Goal: Information Seeking & Learning: Check status

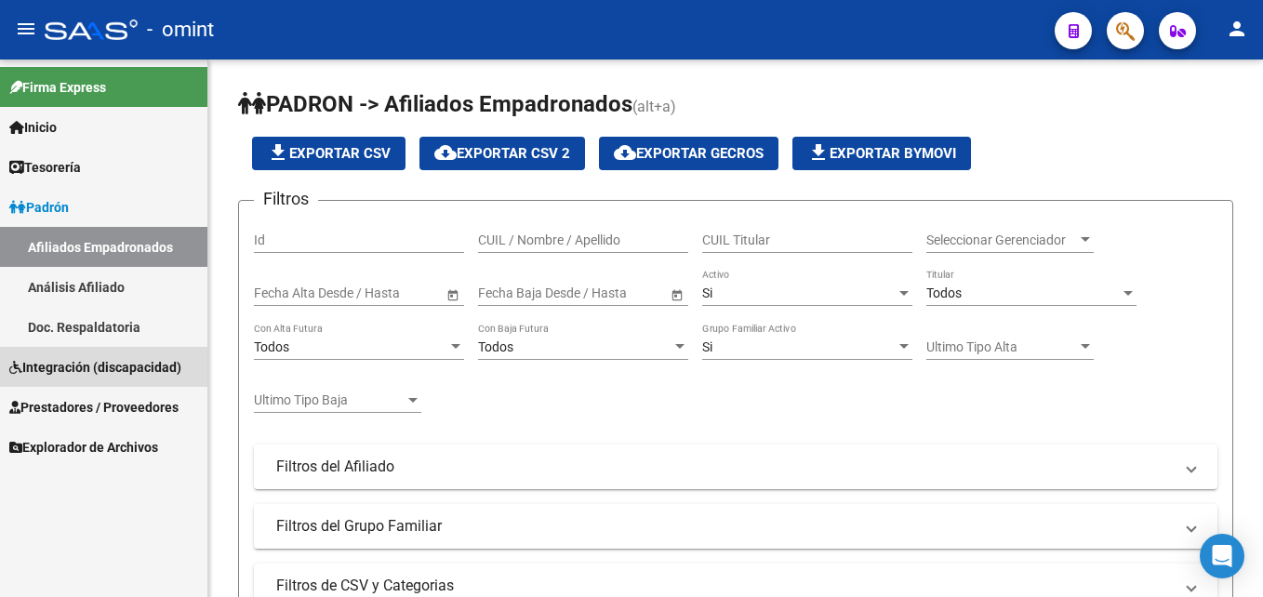
click at [87, 368] on span "Integración (discapacidad)" at bounding box center [95, 367] width 172 height 20
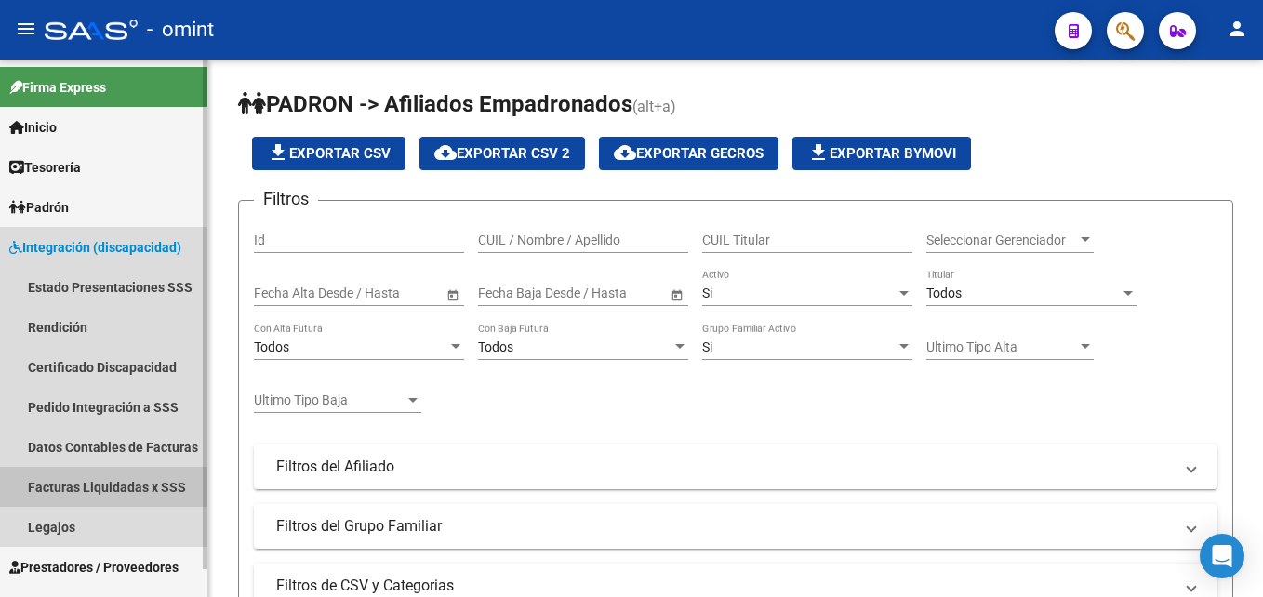
click at [96, 478] on link "Facturas Liquidadas x SSS" at bounding box center [103, 487] width 207 height 40
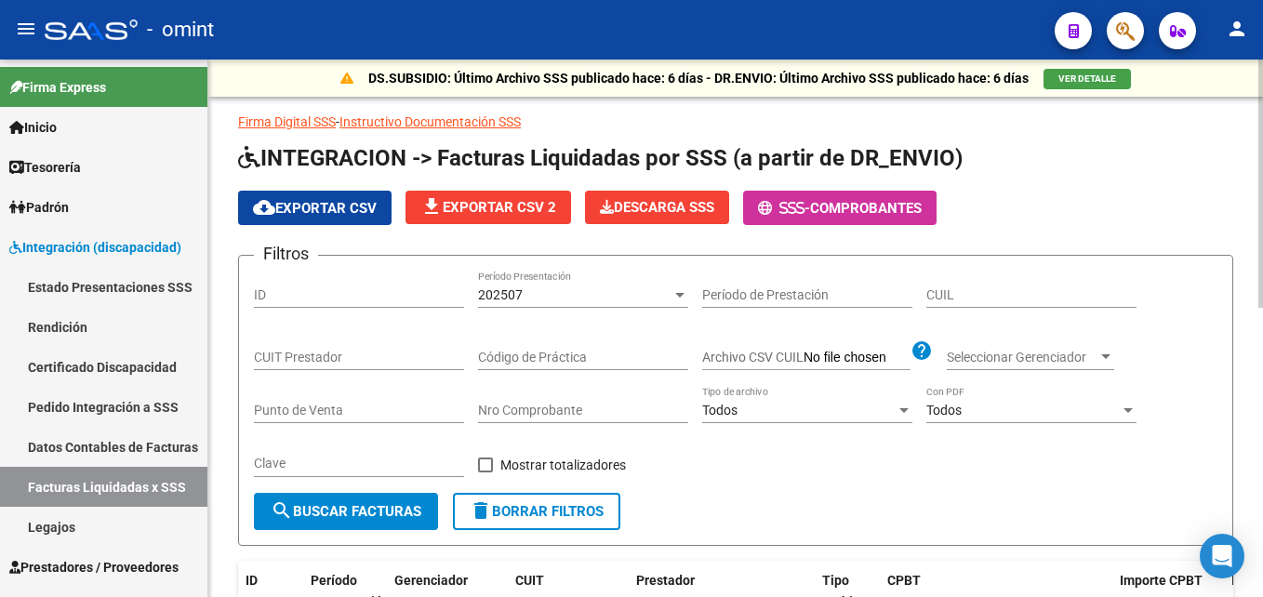
click at [1042, 293] on input "CUIL" at bounding box center [1032, 295] width 210 height 16
paste input "20-57463973-6"
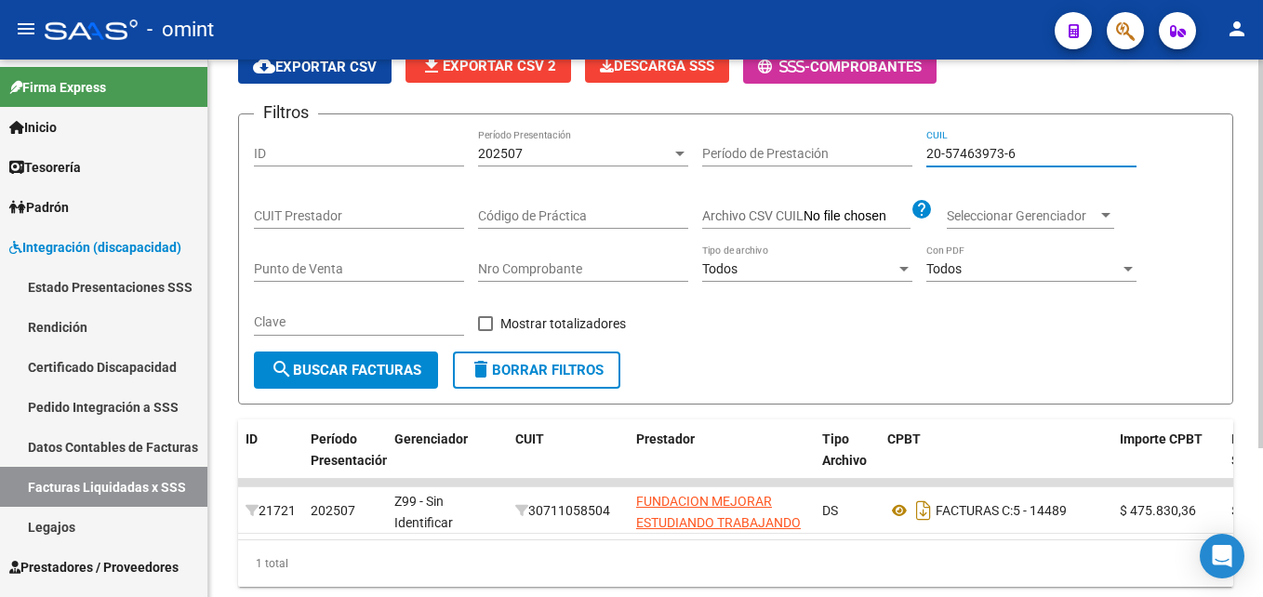
scroll to position [113, 0]
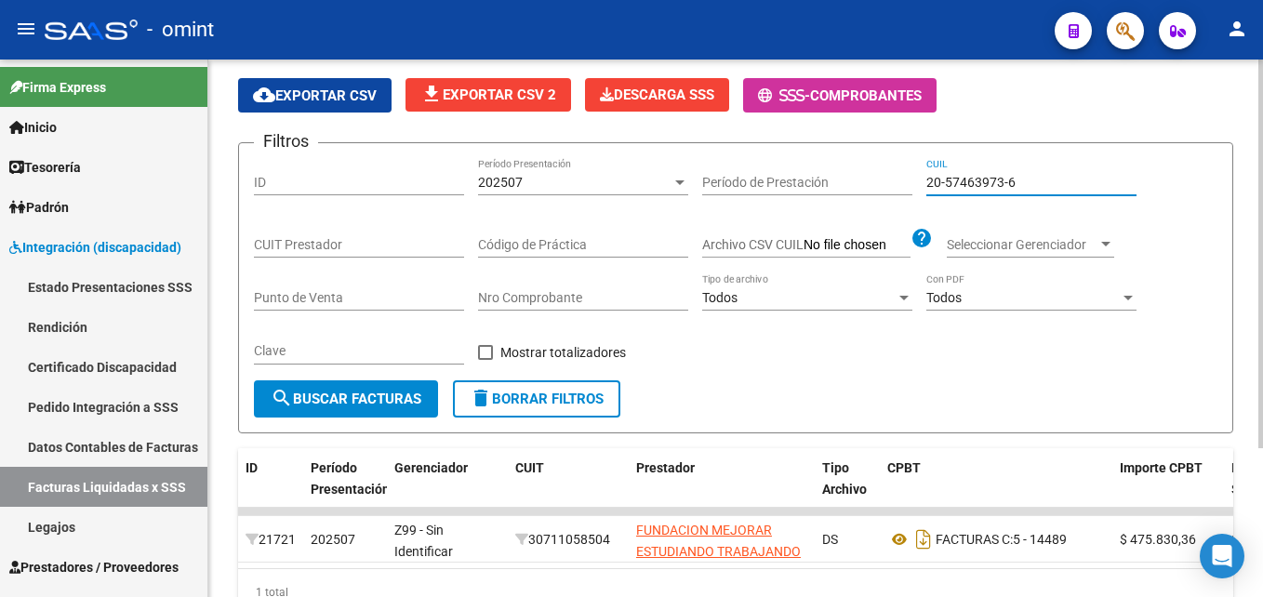
type input "20-57463973-6"
click at [563, 192] on div "202507 Período Presentación" at bounding box center [583, 176] width 210 height 37
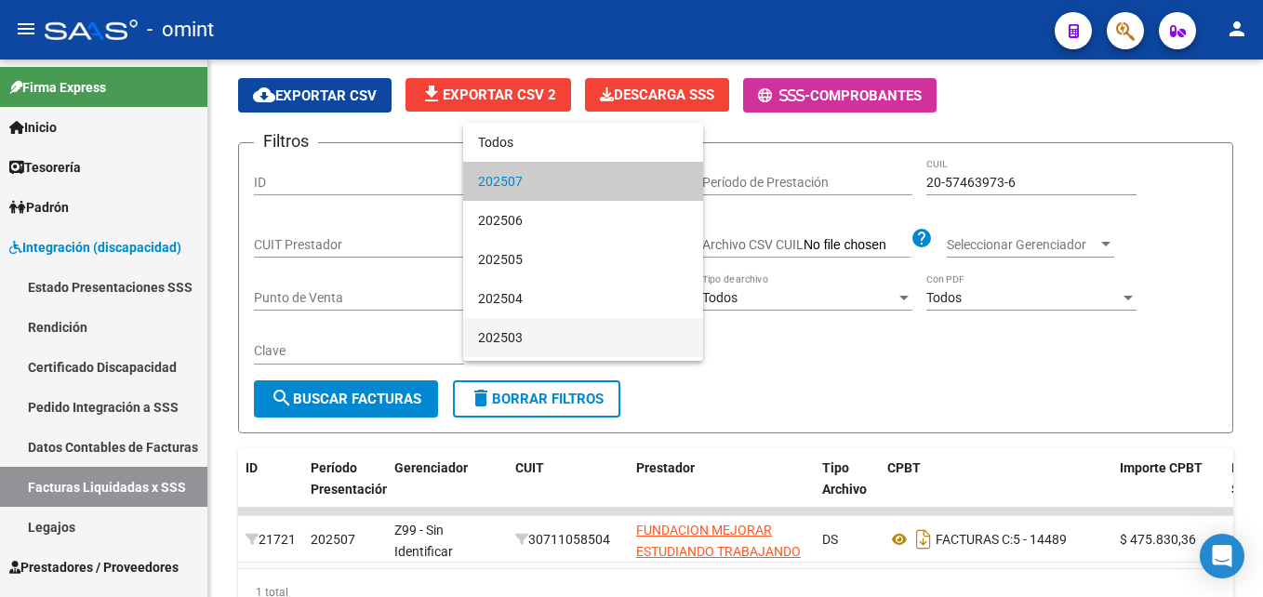
click at [530, 325] on span "202503" at bounding box center [583, 337] width 210 height 39
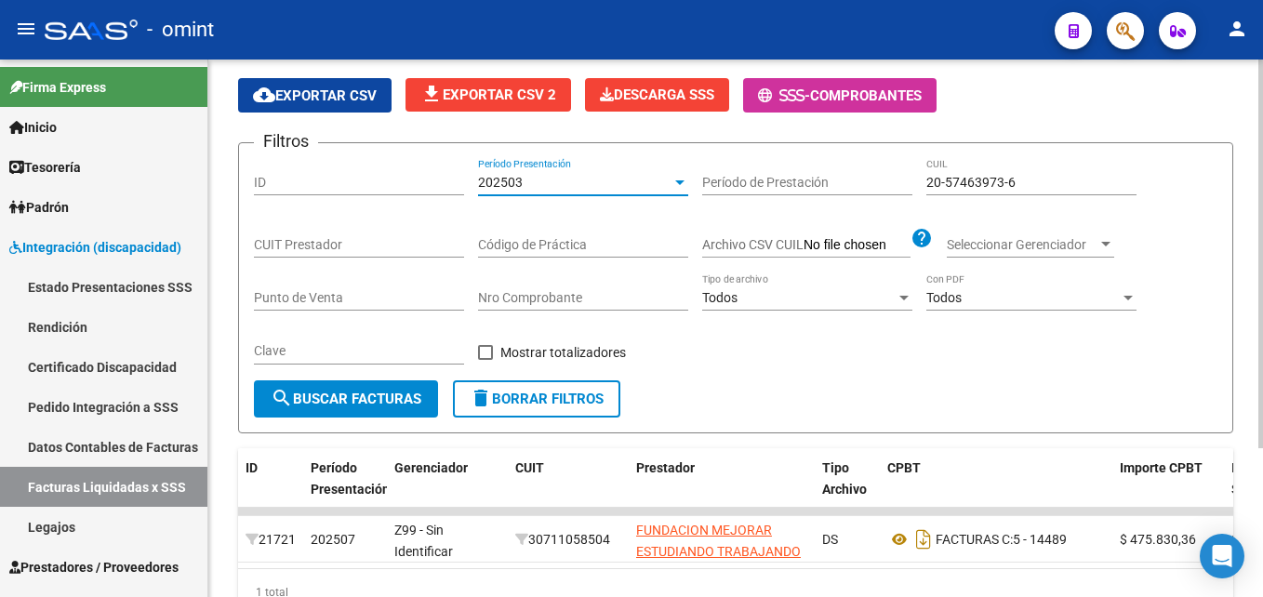
click at [368, 403] on span "search Buscar Facturas" at bounding box center [346, 399] width 151 height 17
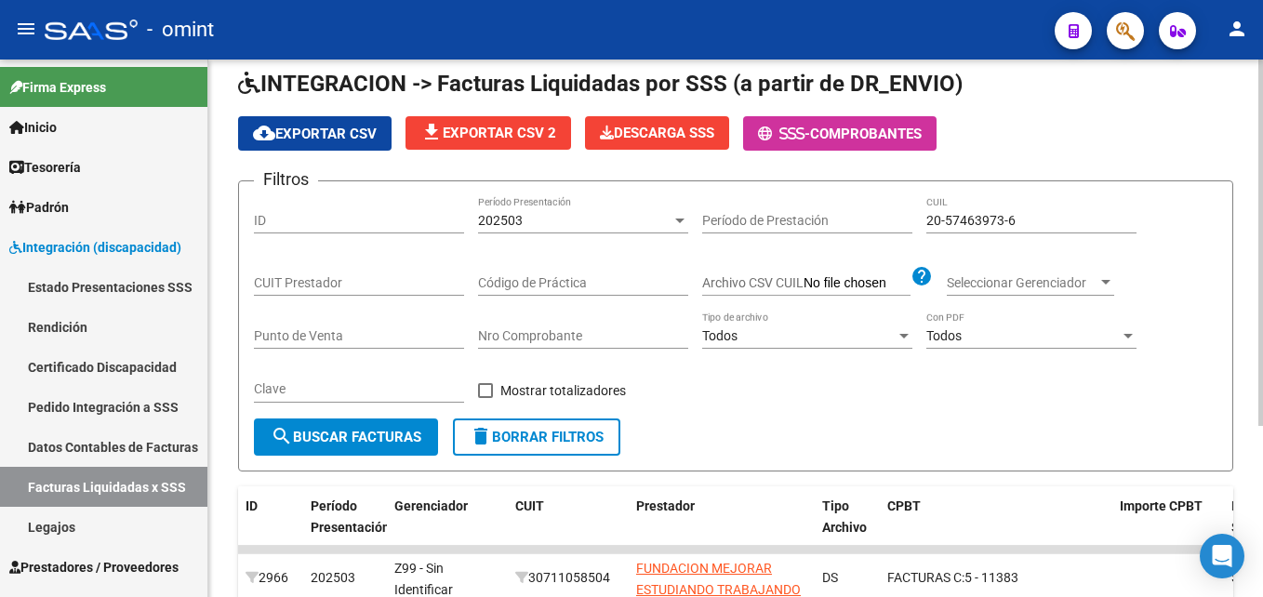
scroll to position [66, 0]
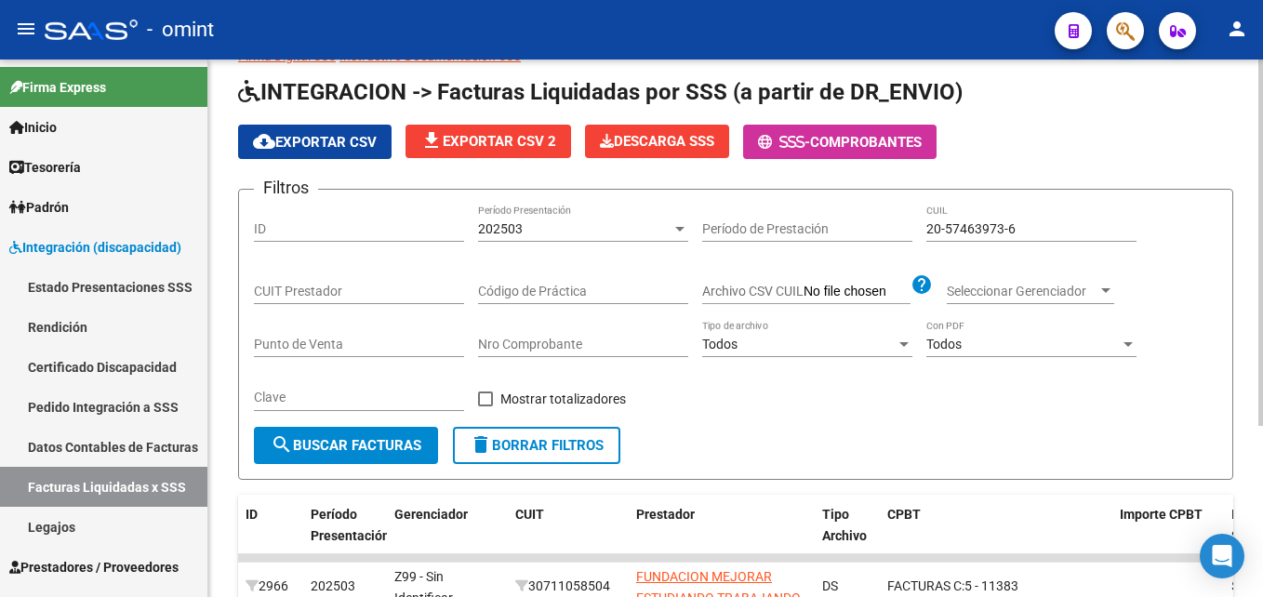
click at [570, 215] on div "202503 Período Presentación" at bounding box center [583, 223] width 210 height 37
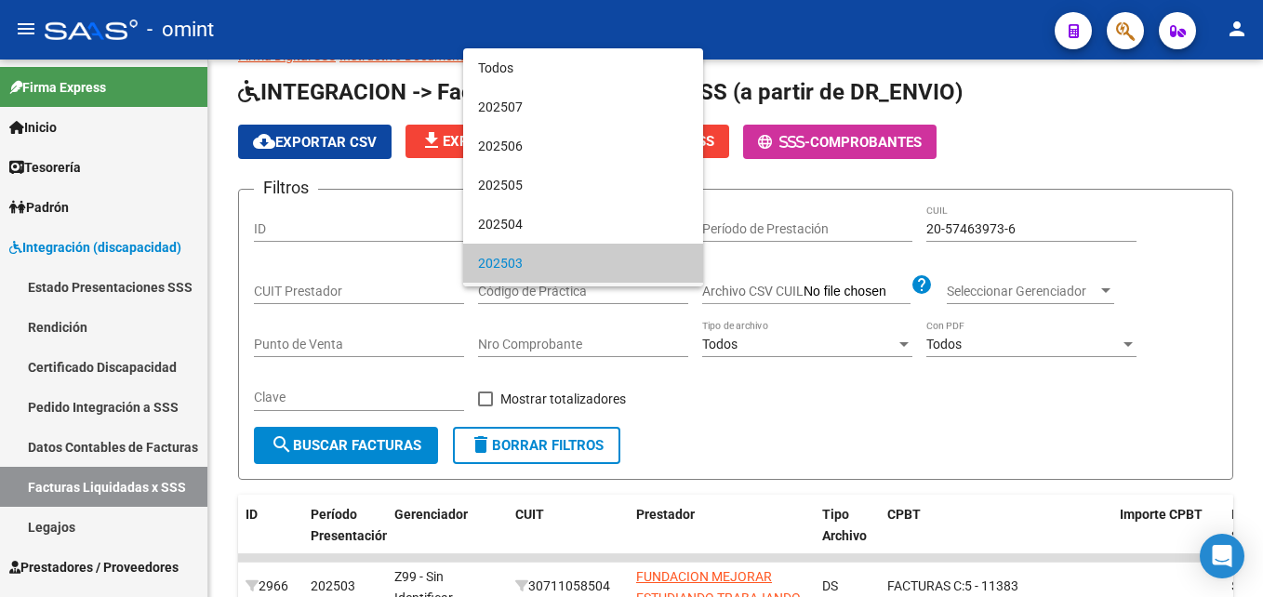
scroll to position [35, 0]
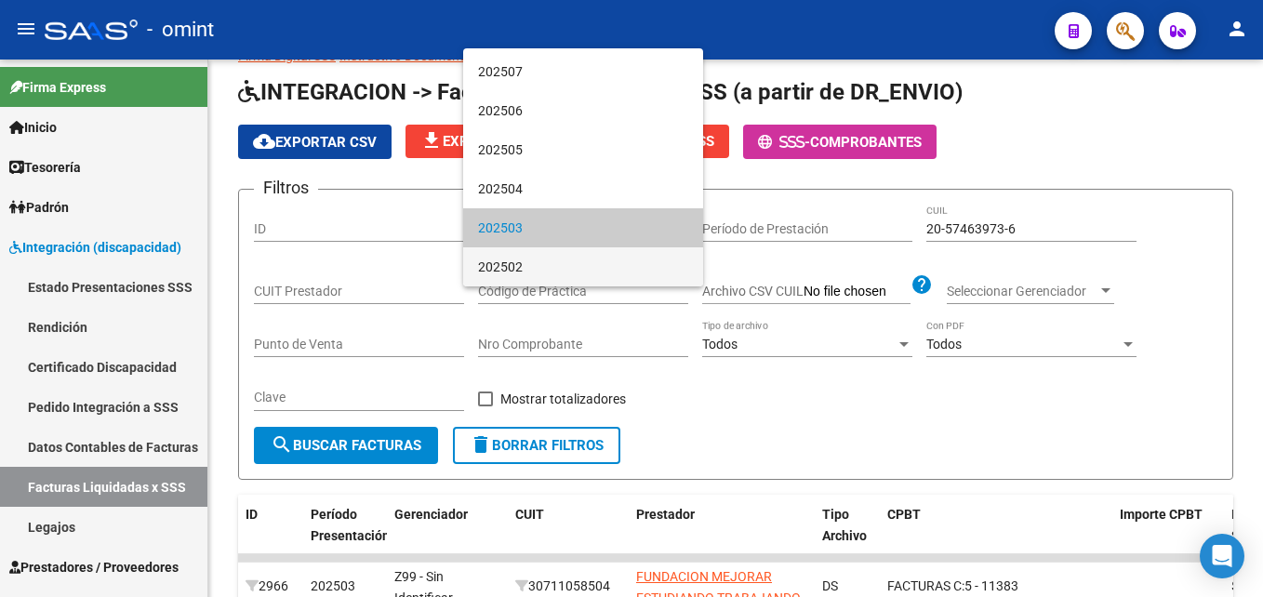
click at [527, 274] on span "202502" at bounding box center [583, 266] width 210 height 39
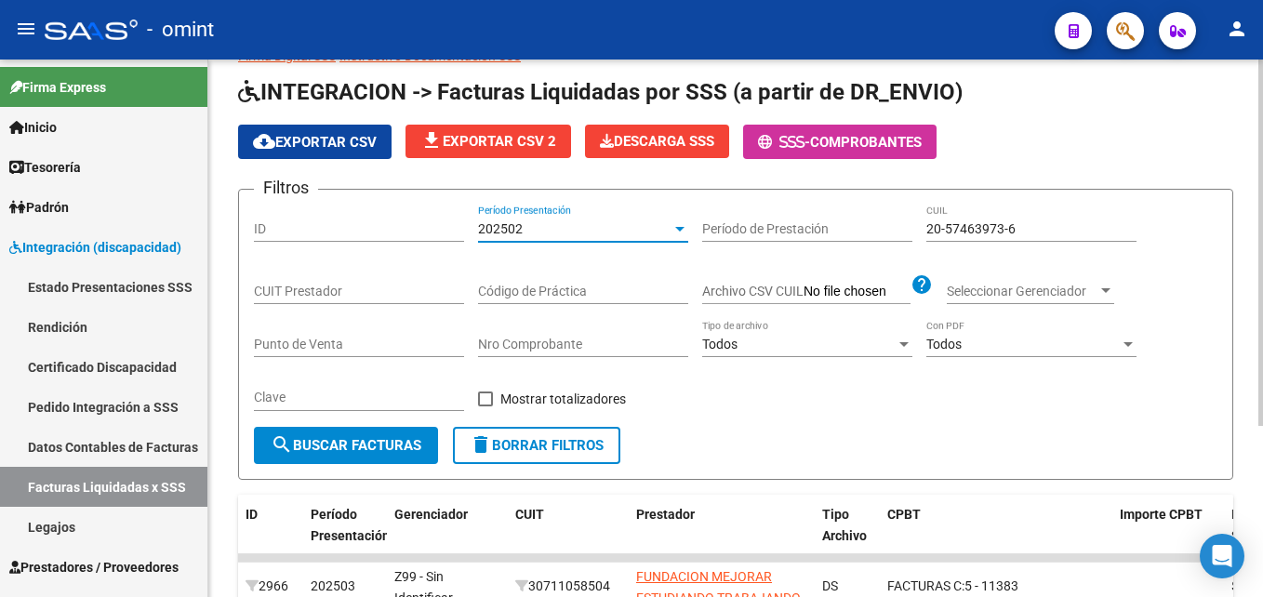
click at [372, 450] on span "search Buscar Facturas" at bounding box center [346, 445] width 151 height 17
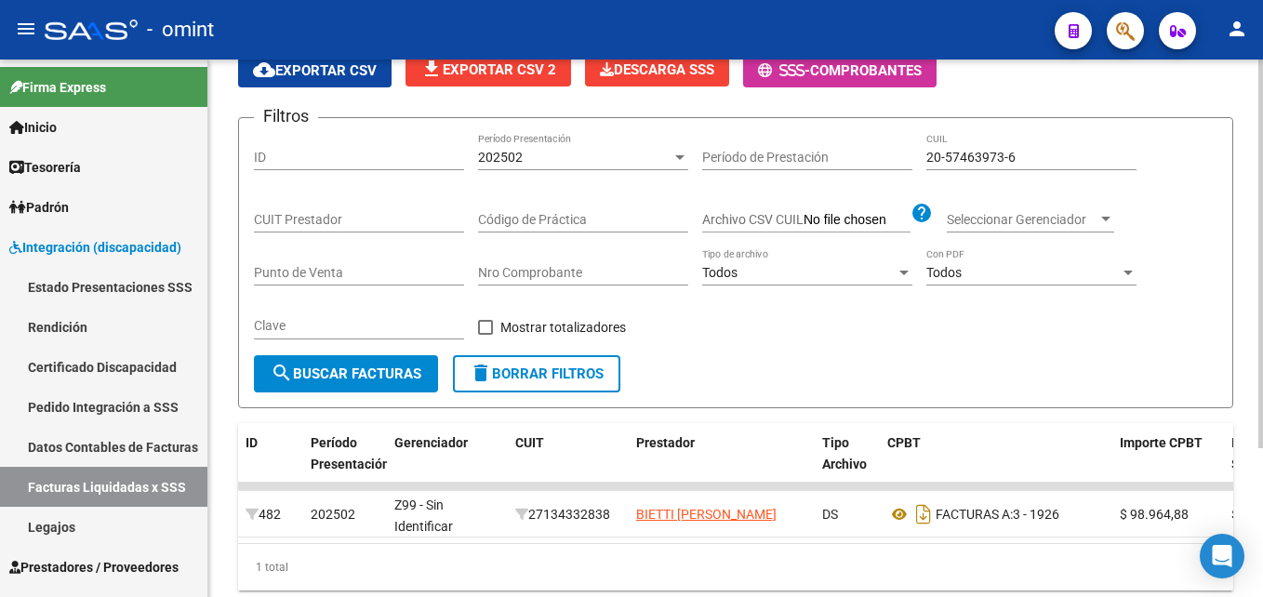
scroll to position [20, 0]
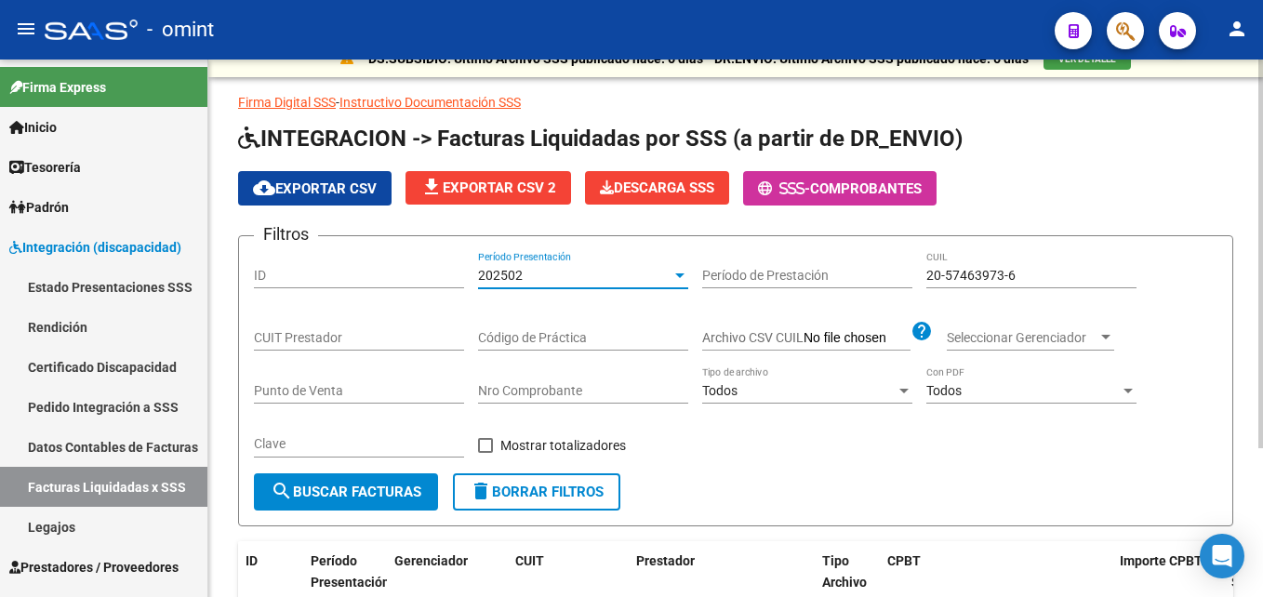
click at [532, 280] on div "202502" at bounding box center [575, 276] width 194 height 16
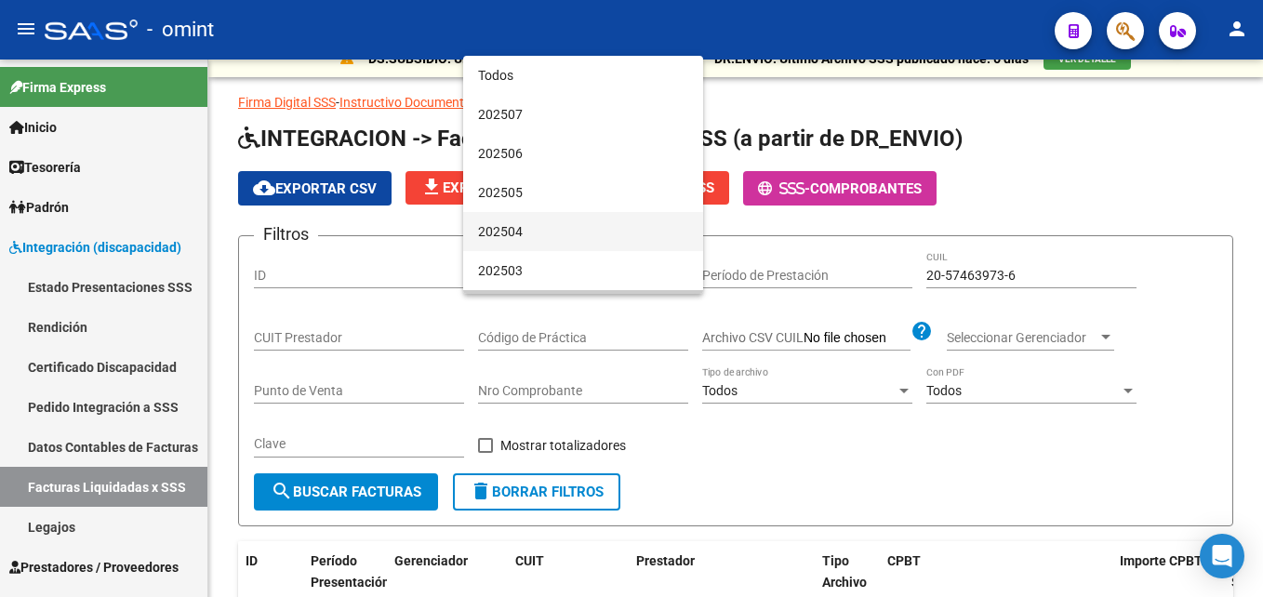
scroll to position [35, 0]
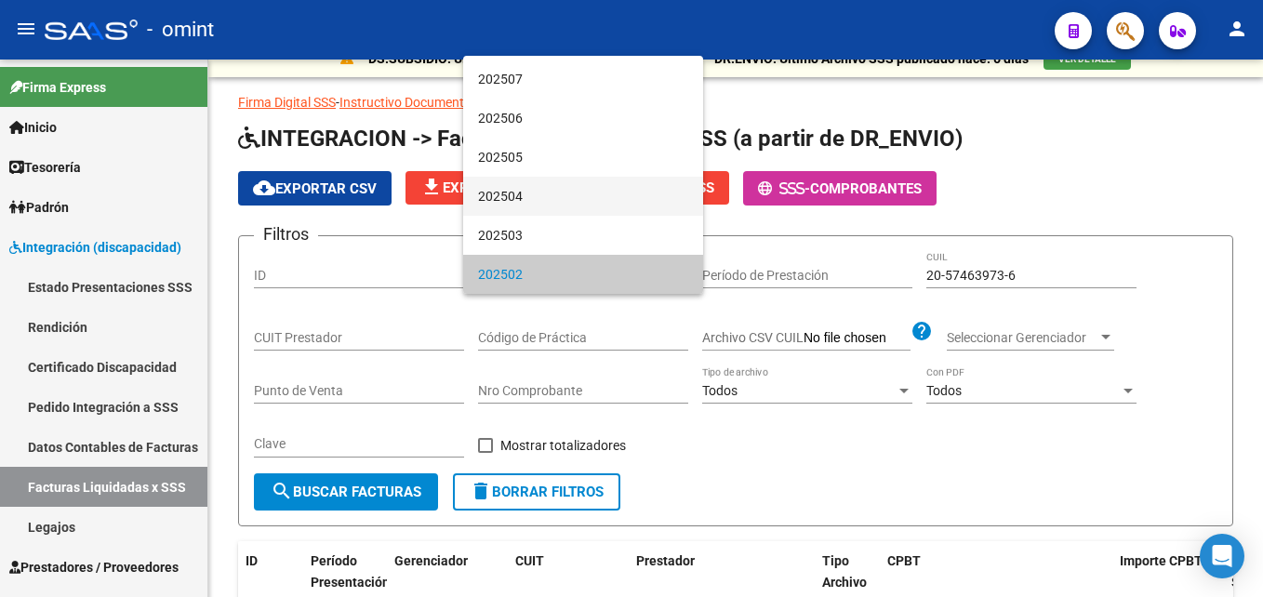
click at [527, 199] on span "202504" at bounding box center [583, 196] width 210 height 39
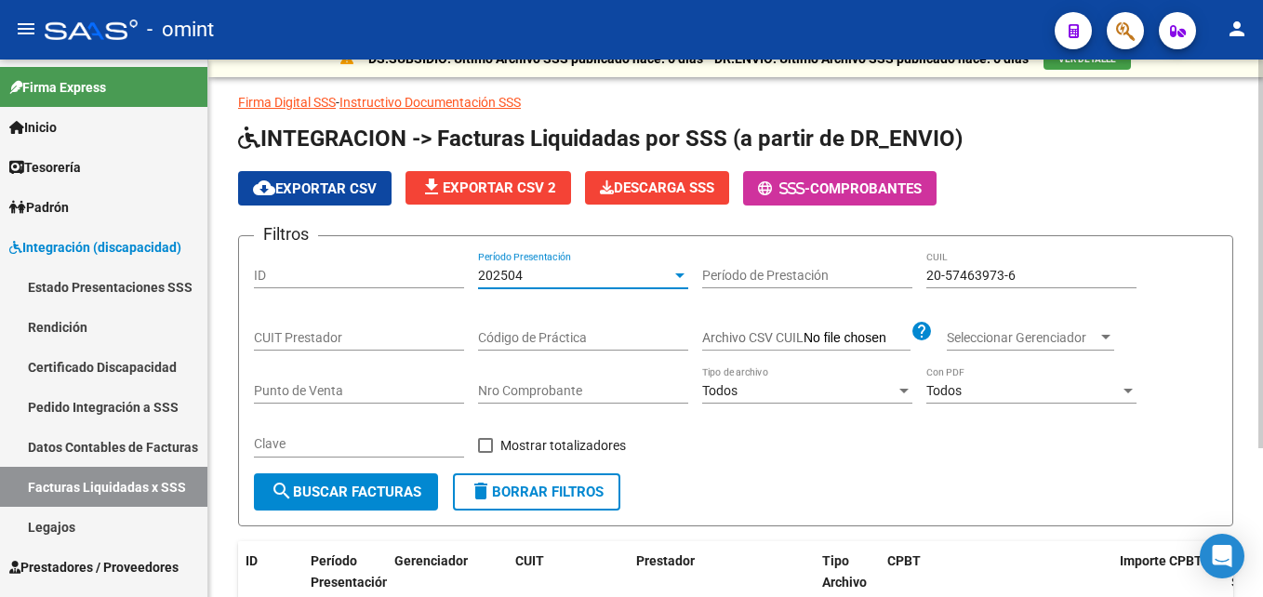
click at [394, 480] on button "search Buscar Facturas" at bounding box center [346, 492] width 184 height 37
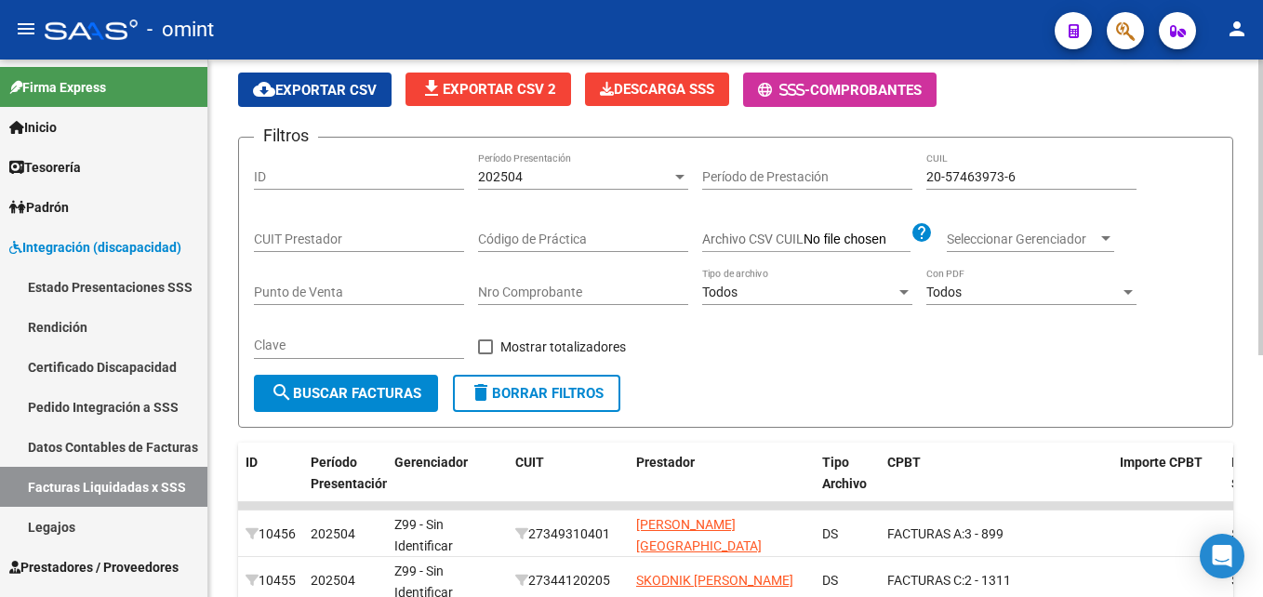
scroll to position [117, 0]
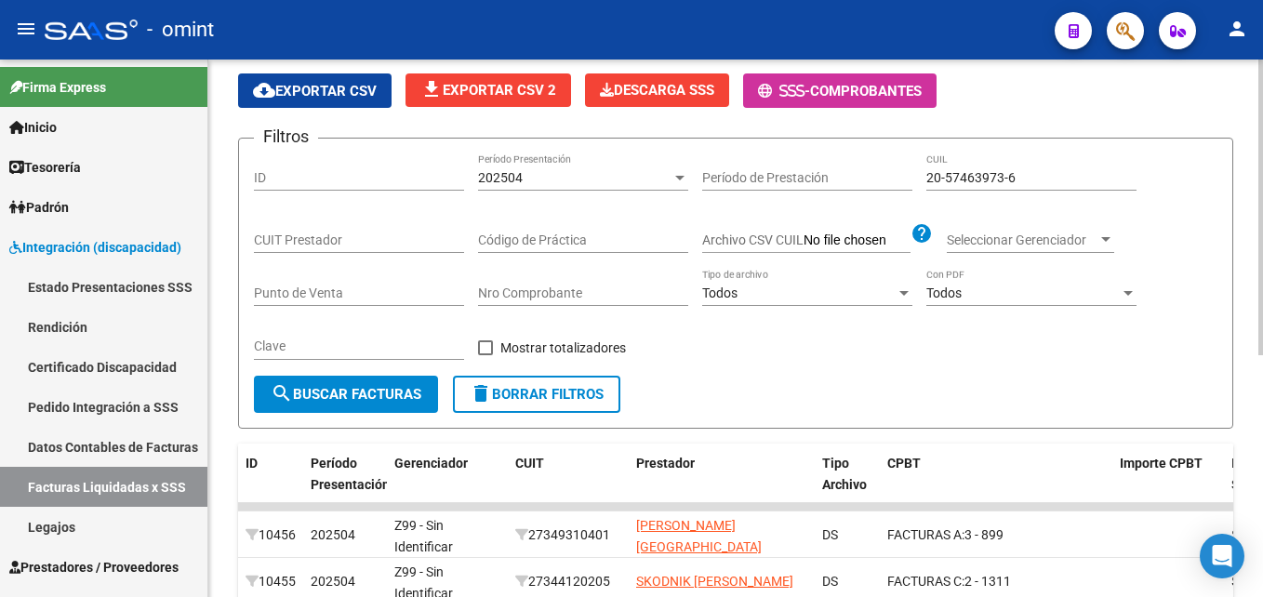
click at [528, 186] on div "202504 Período Presentación" at bounding box center [583, 172] width 210 height 37
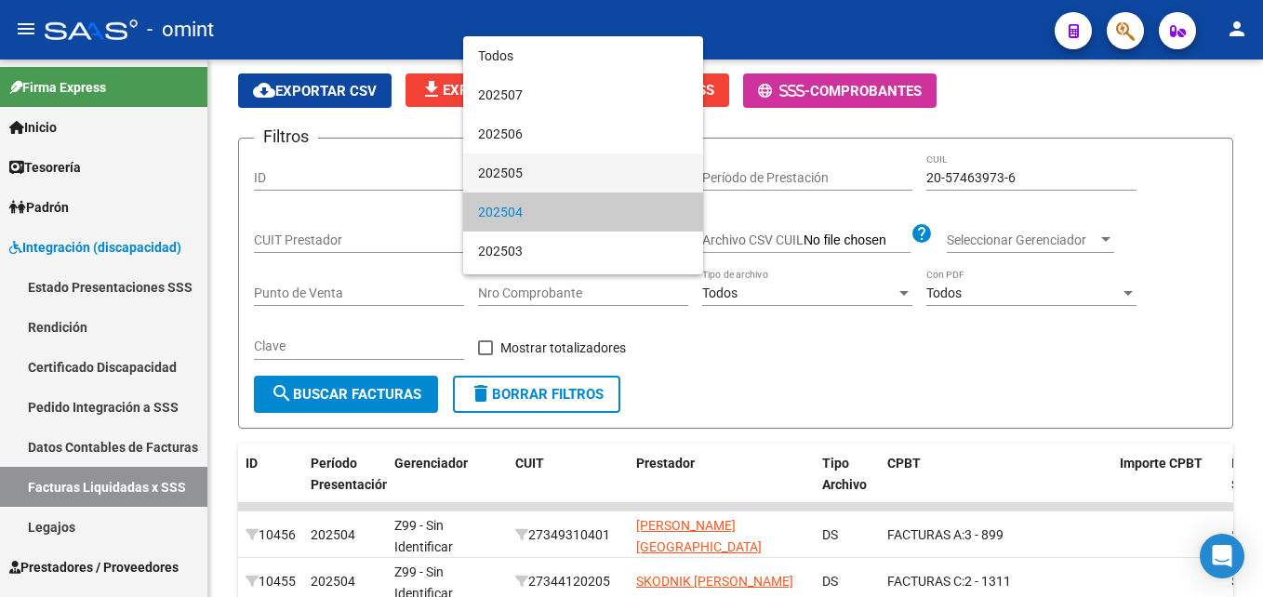
scroll to position [35, 0]
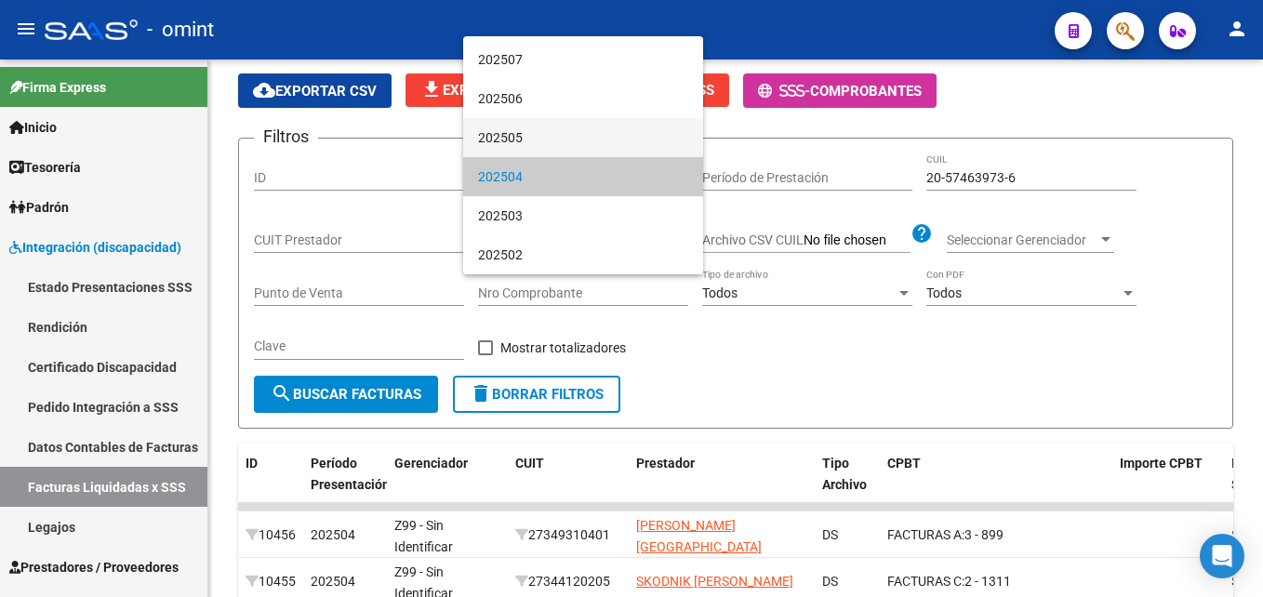
click at [561, 150] on span "202505" at bounding box center [583, 137] width 210 height 39
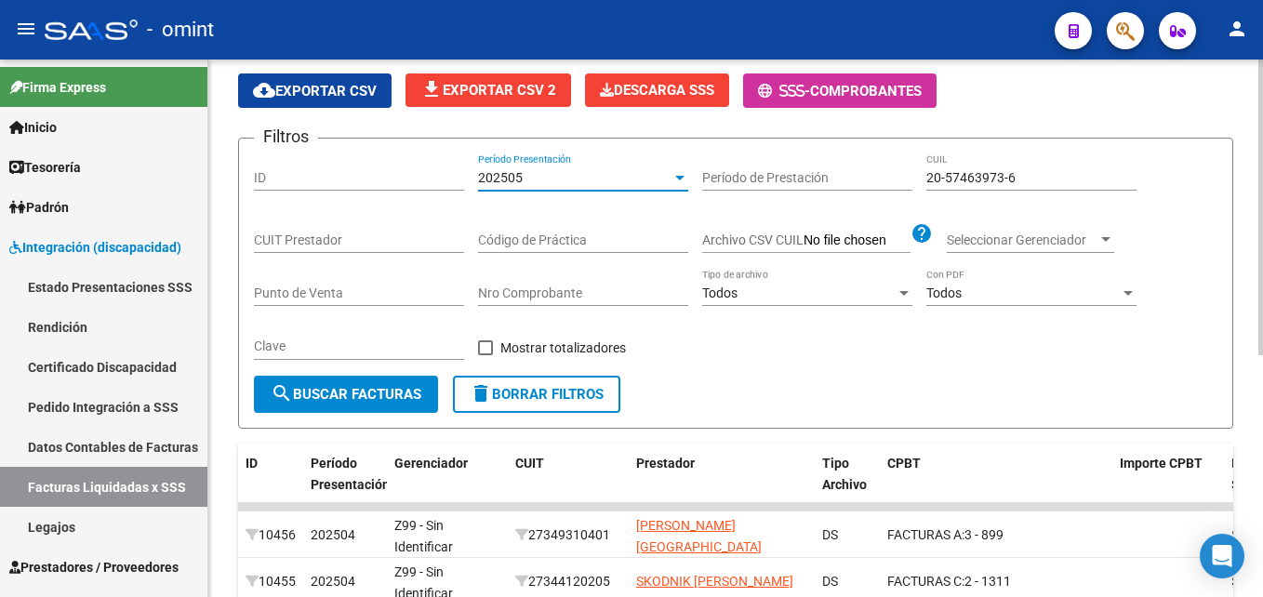
click at [392, 389] on span "search Buscar Facturas" at bounding box center [346, 394] width 151 height 17
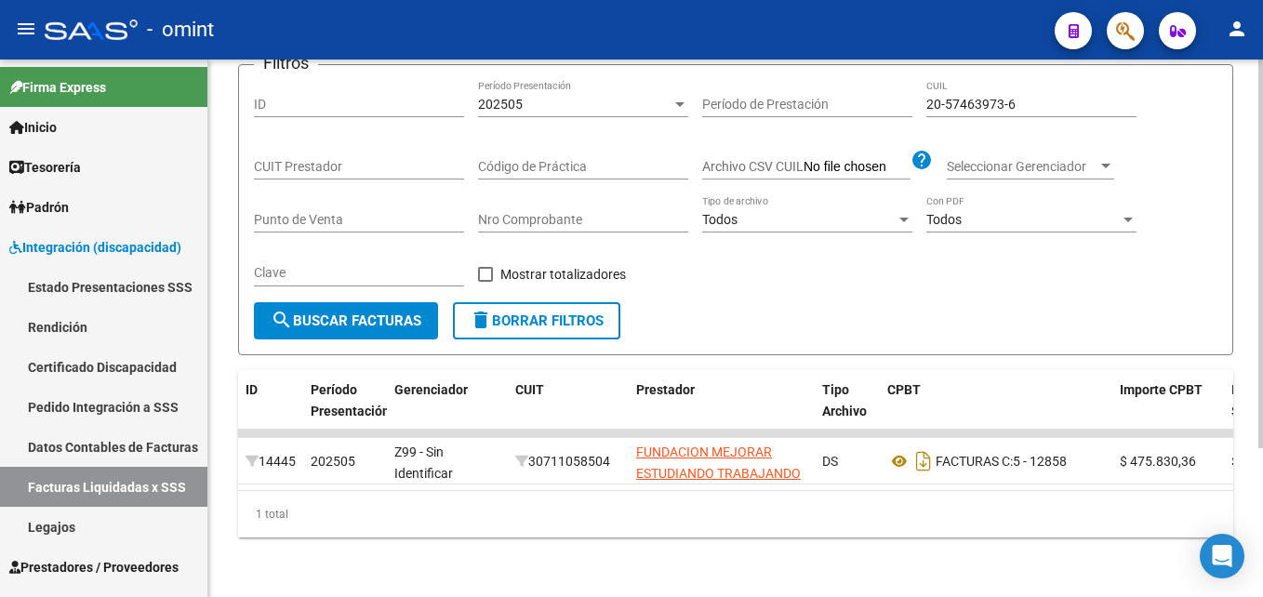
scroll to position [0, 0]
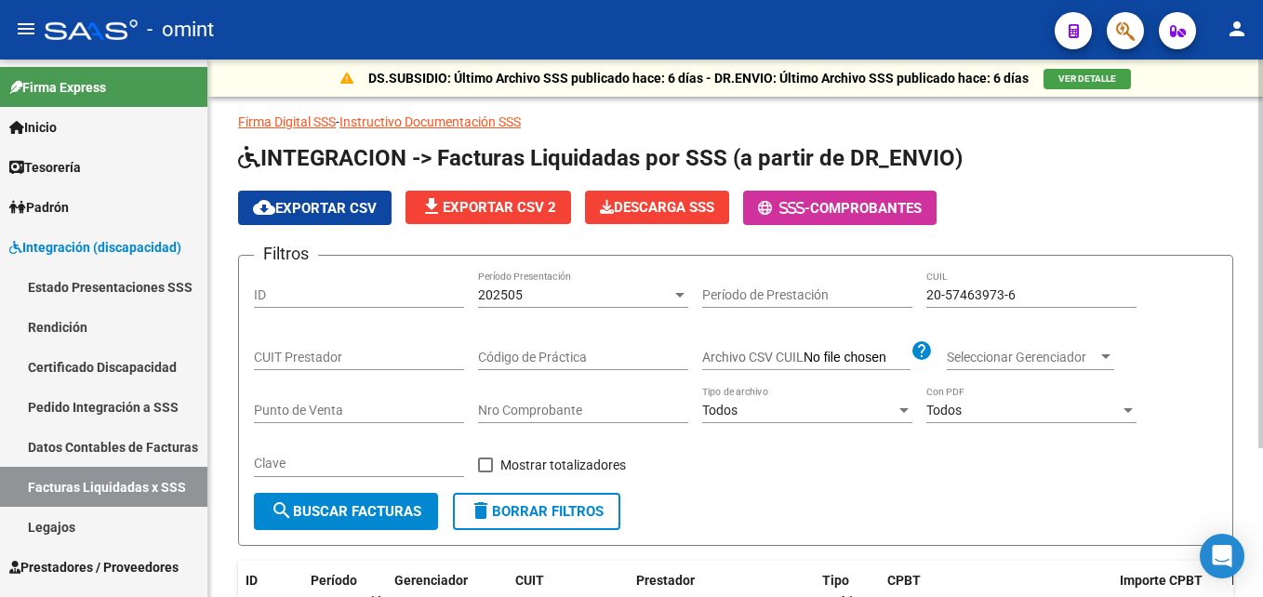
click at [564, 291] on div "202505" at bounding box center [575, 295] width 194 height 16
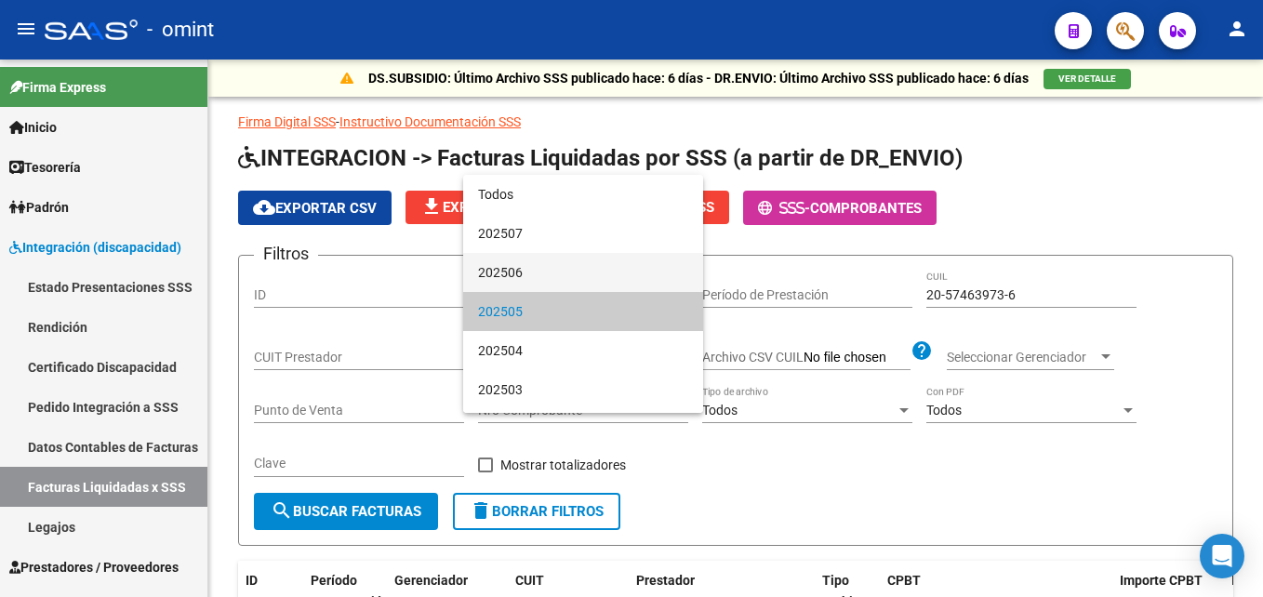
scroll to position [18, 0]
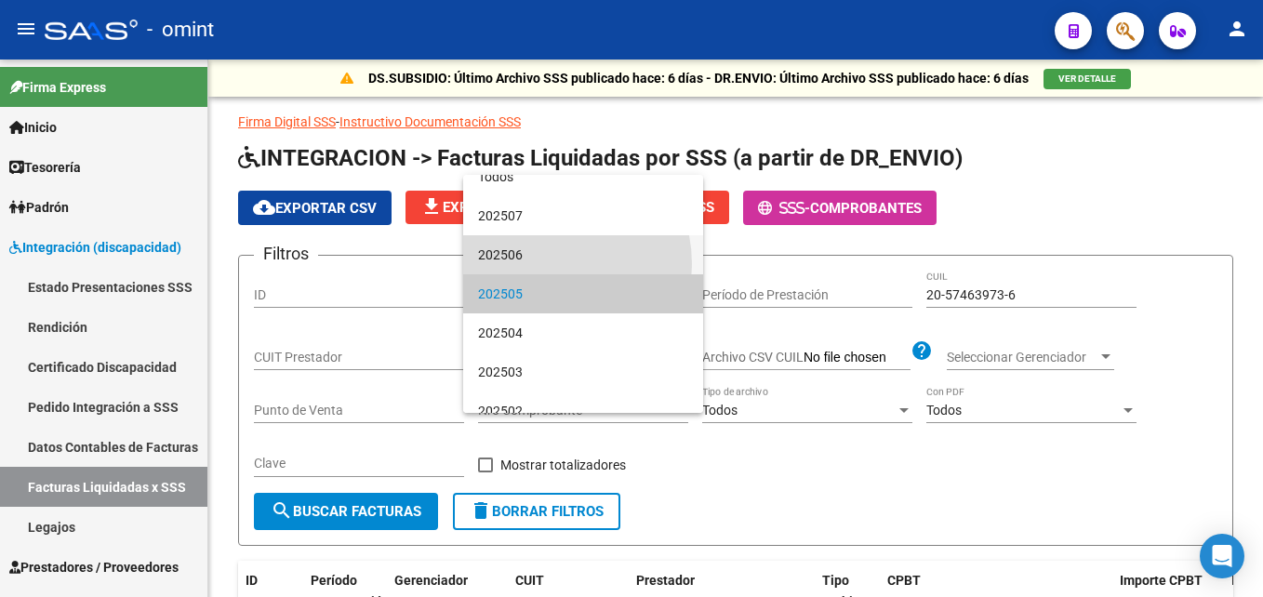
click at [540, 264] on span "202506" at bounding box center [583, 254] width 210 height 39
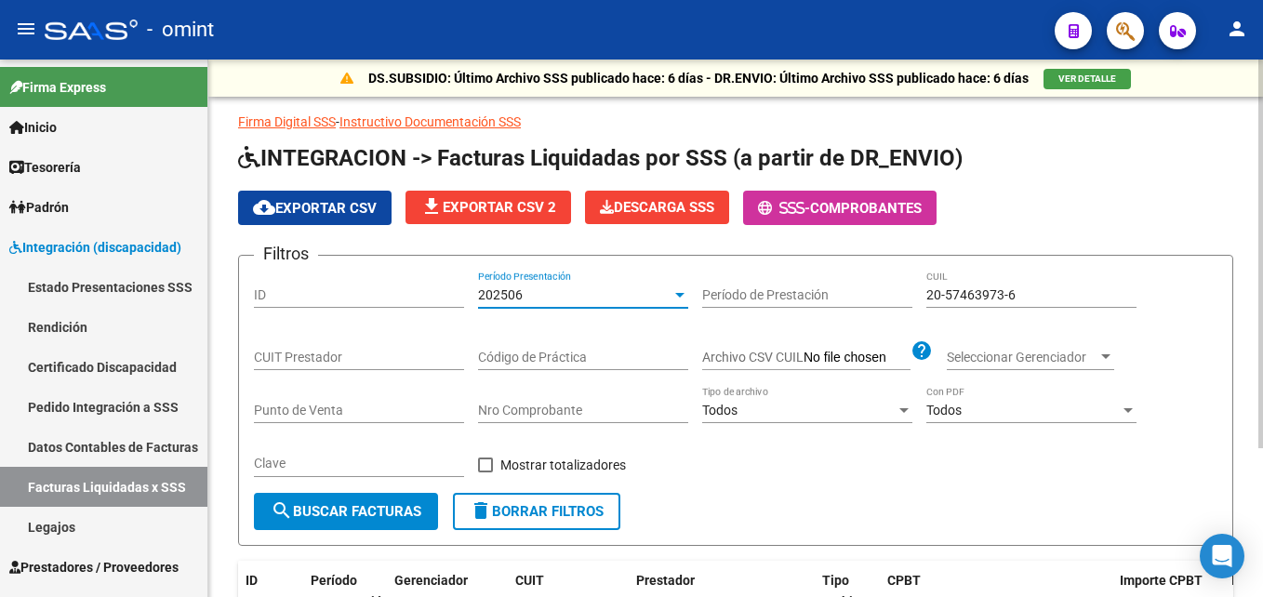
click at [376, 493] on button "search Buscar Facturas" at bounding box center [346, 511] width 184 height 37
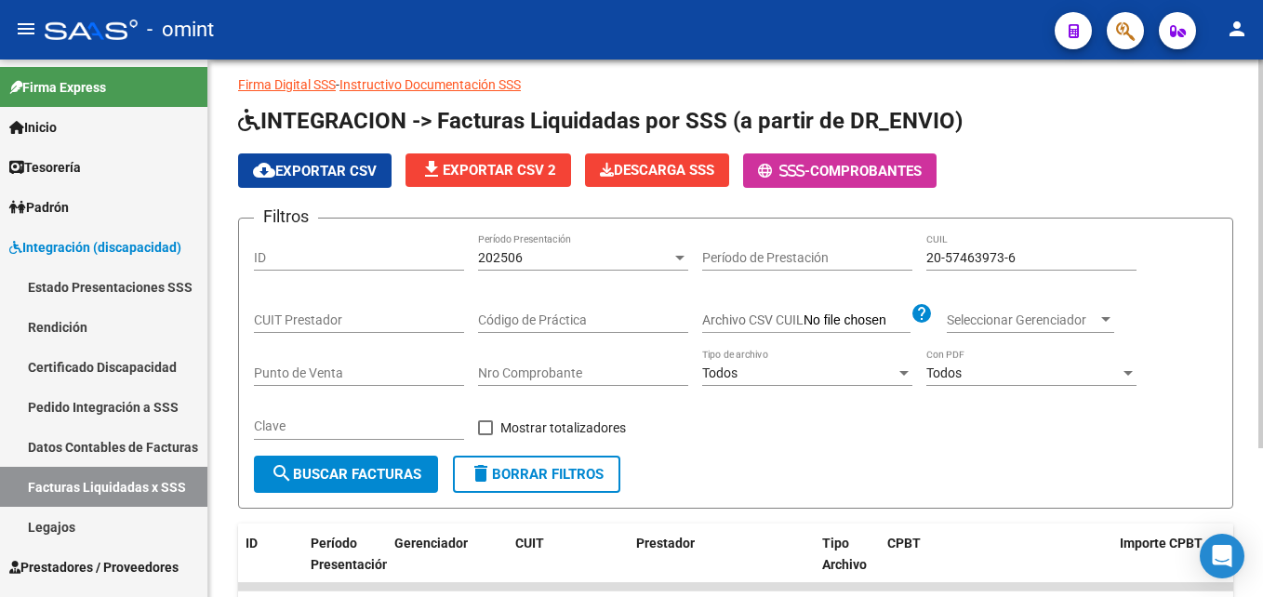
scroll to position [0, 0]
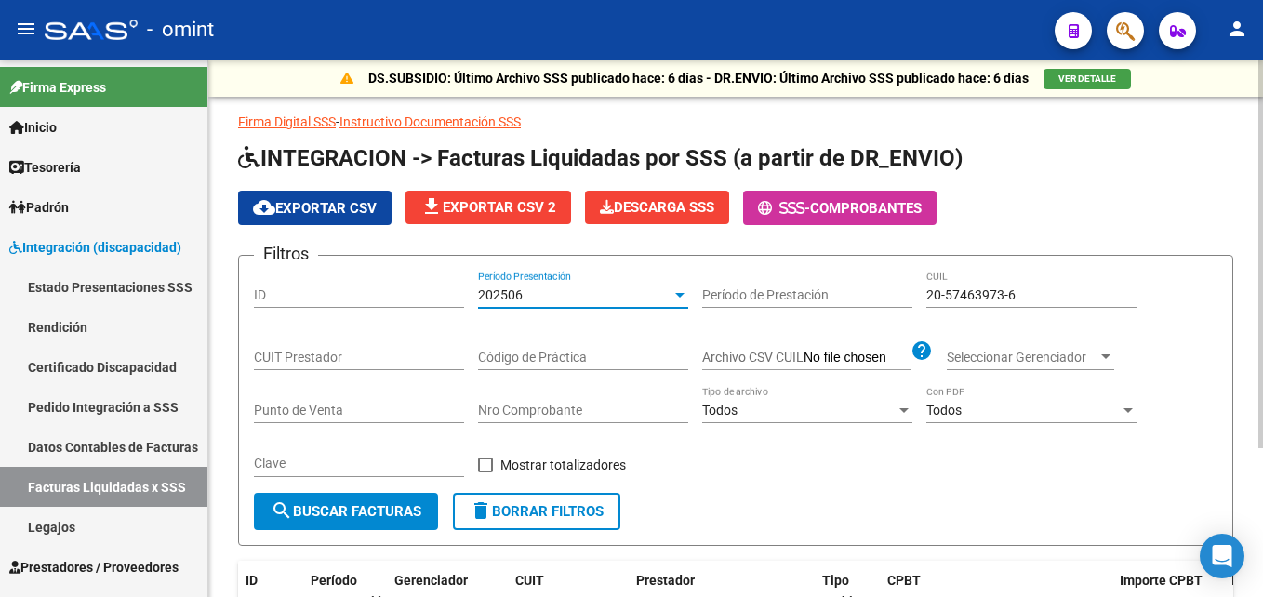
click at [552, 293] on div "202506" at bounding box center [575, 295] width 194 height 16
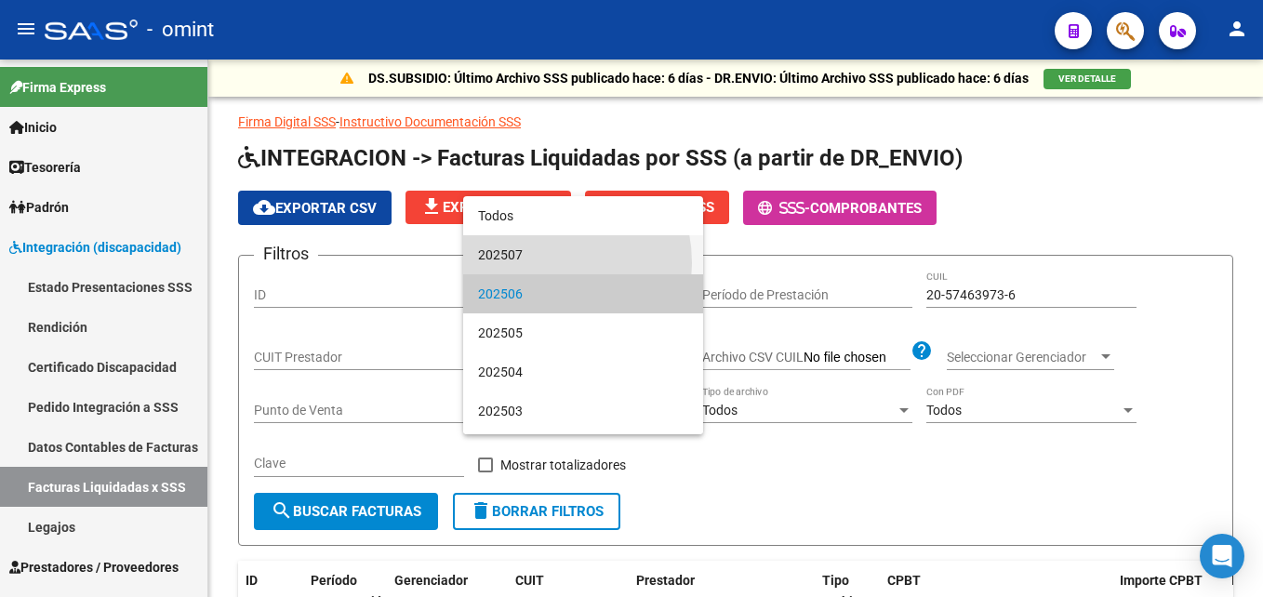
click at [534, 263] on span "202507" at bounding box center [583, 254] width 210 height 39
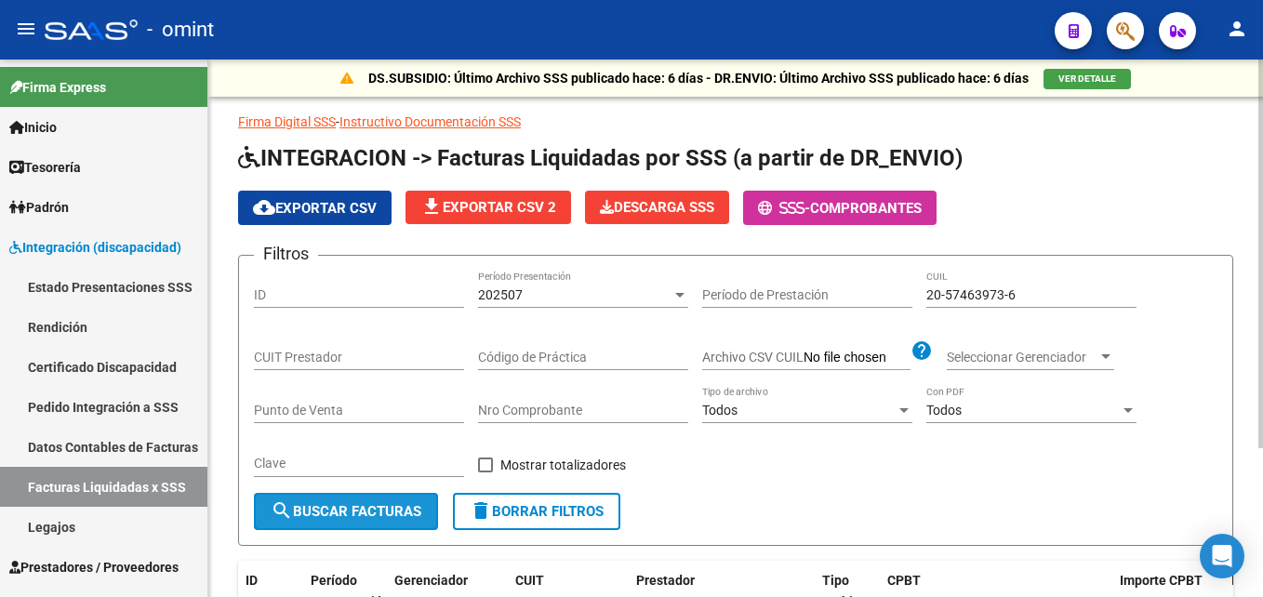
click at [331, 520] on span "search Buscar Facturas" at bounding box center [346, 511] width 151 height 17
click at [541, 307] on div "202507 Período Presentación" at bounding box center [583, 289] width 210 height 37
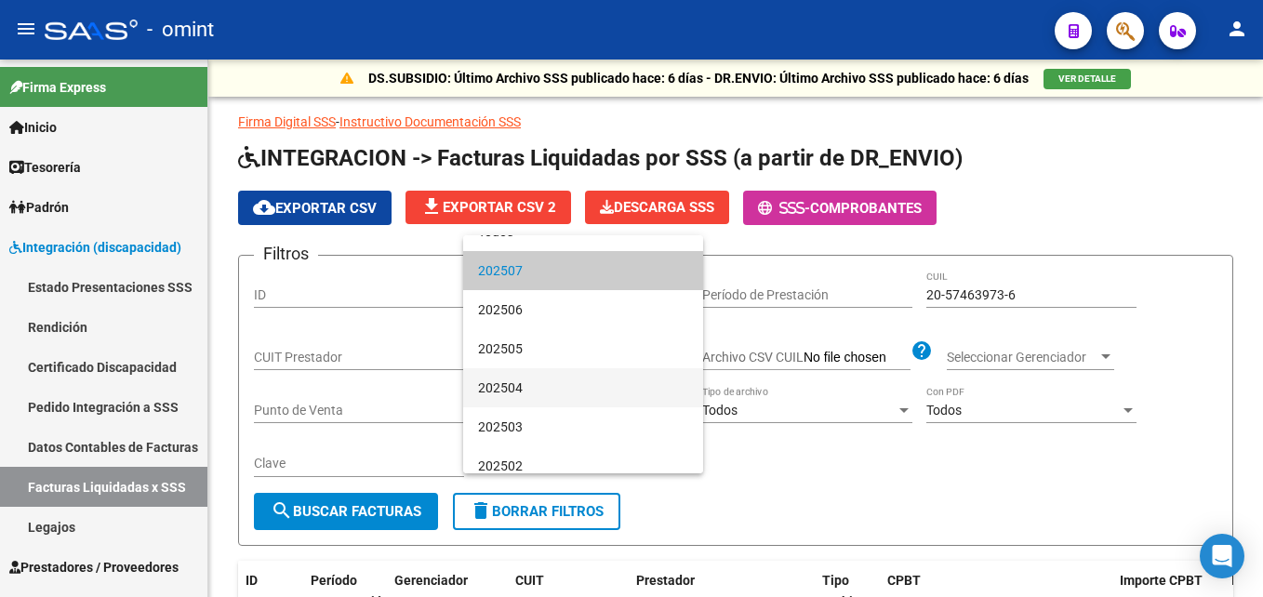
scroll to position [35, 0]
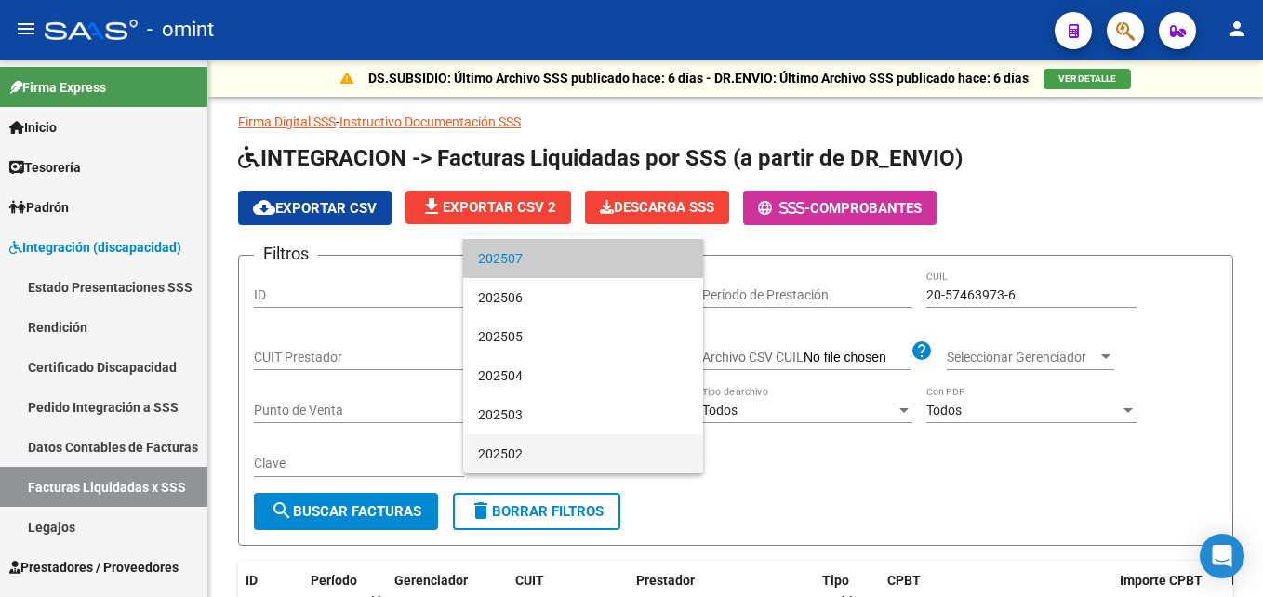
click at [519, 444] on span "202502" at bounding box center [583, 453] width 210 height 39
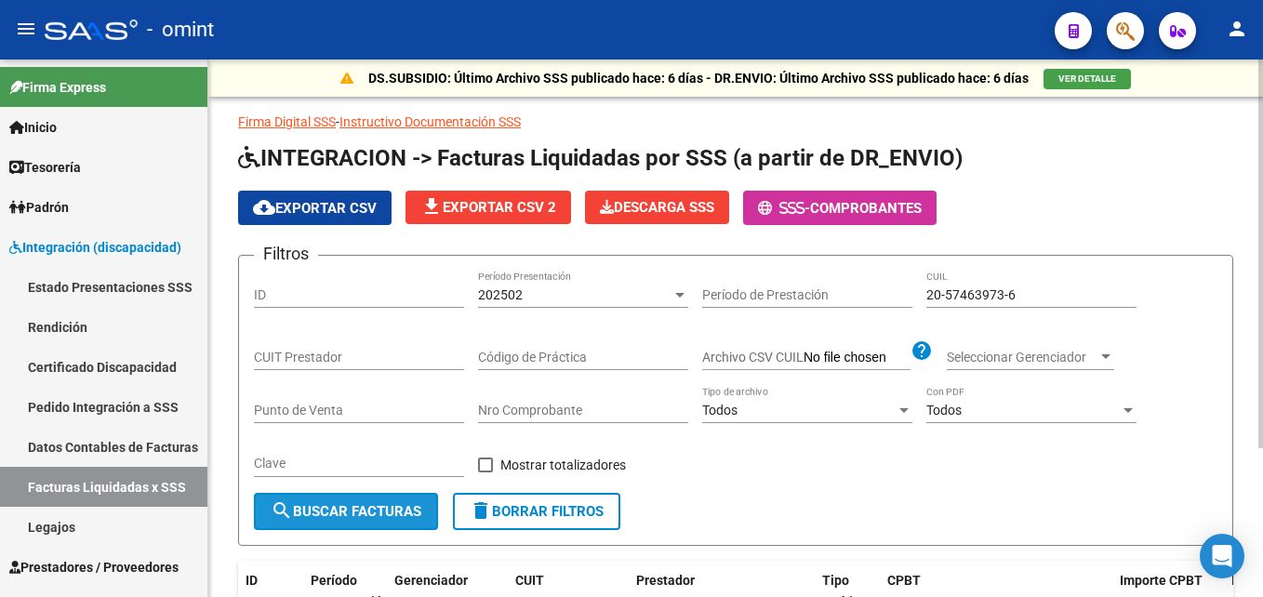
click at [382, 499] on button "search Buscar Facturas" at bounding box center [346, 511] width 184 height 37
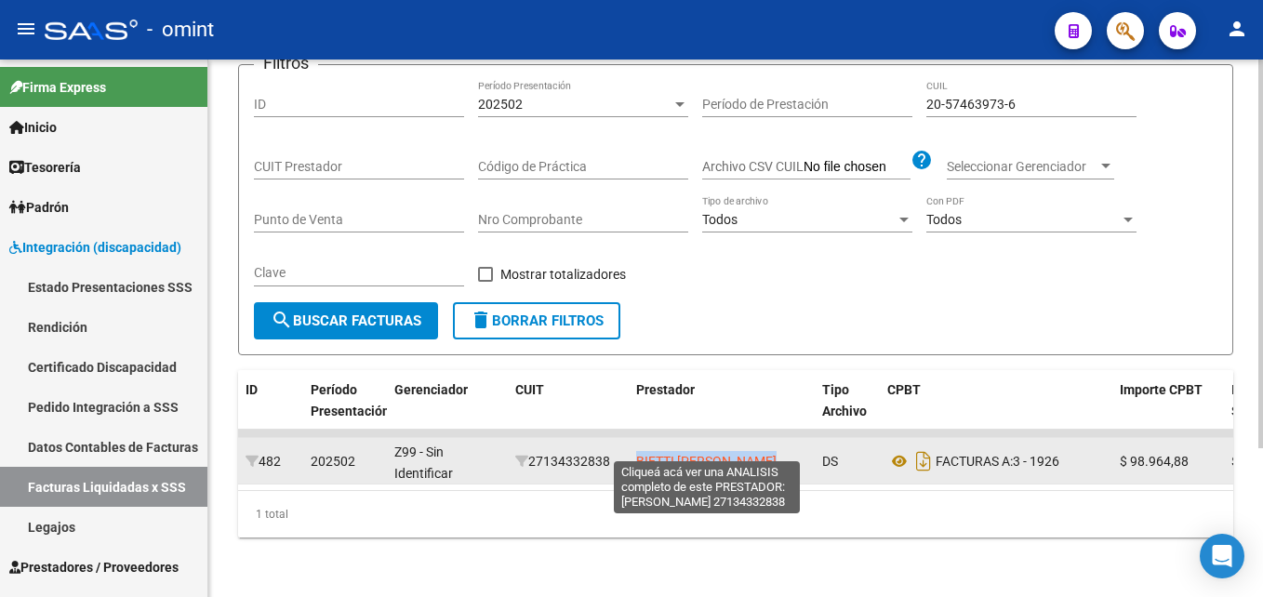
drag, startPoint x: 793, startPoint y: 448, endPoint x: 637, endPoint y: 448, distance: 155.4
click at [637, 451] on div "BIETTI [PERSON_NAME]" at bounding box center [721, 461] width 171 height 21
copy span "BIETTI [PERSON_NAME]"
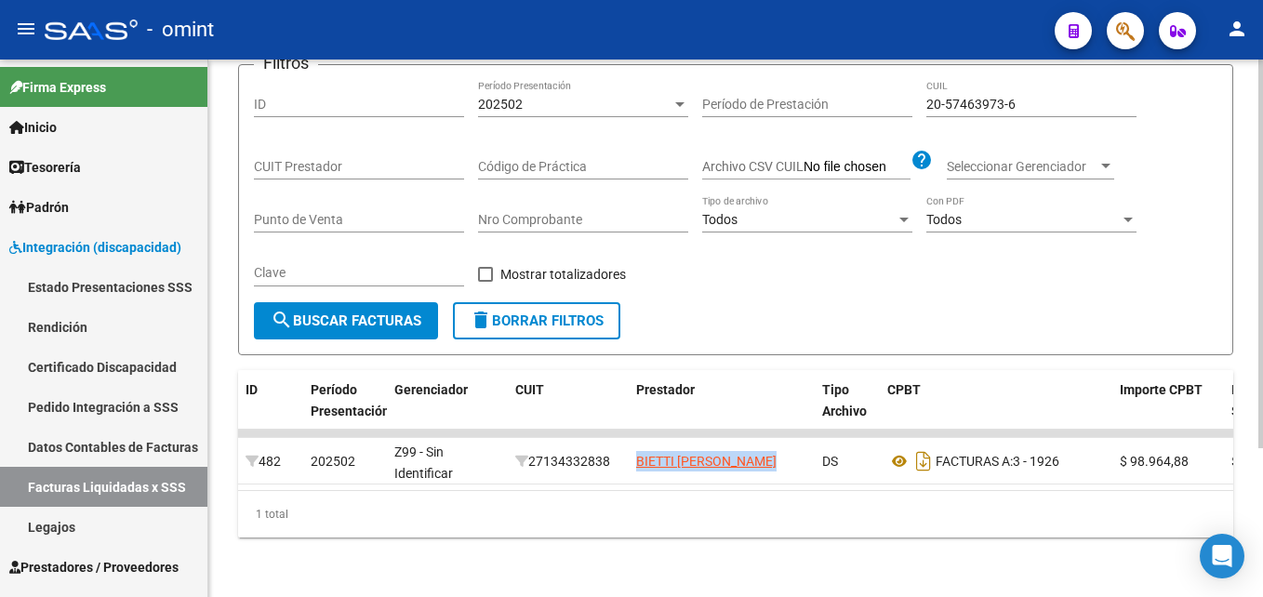
scroll to position [20, 0]
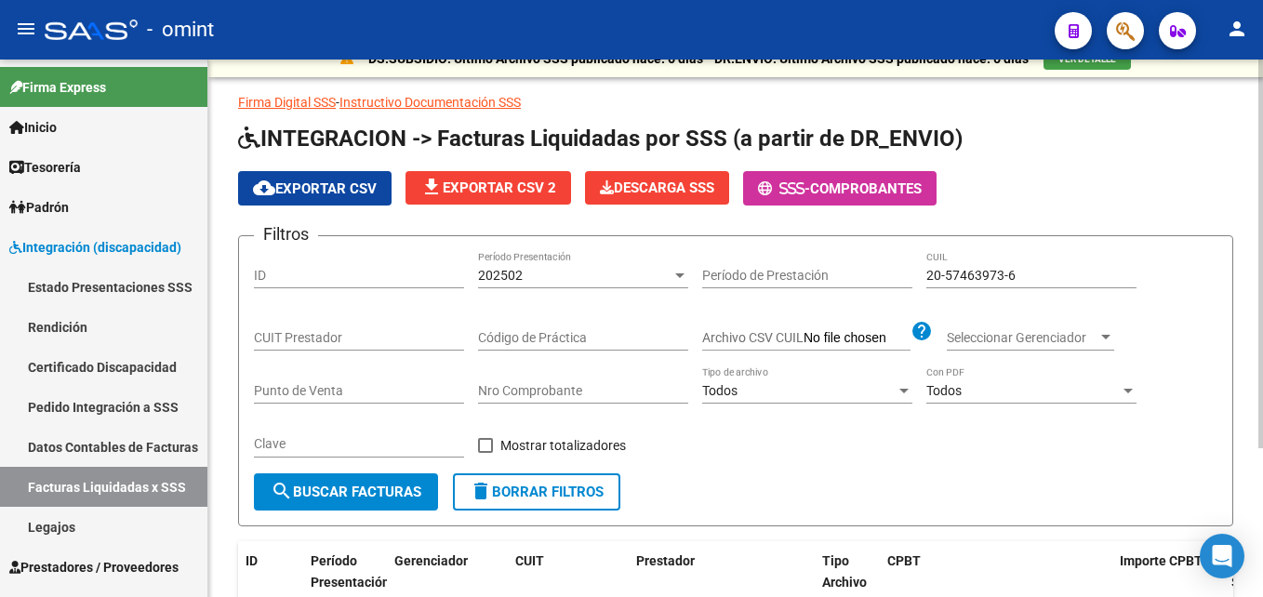
click at [524, 274] on div "202502" at bounding box center [575, 276] width 194 height 16
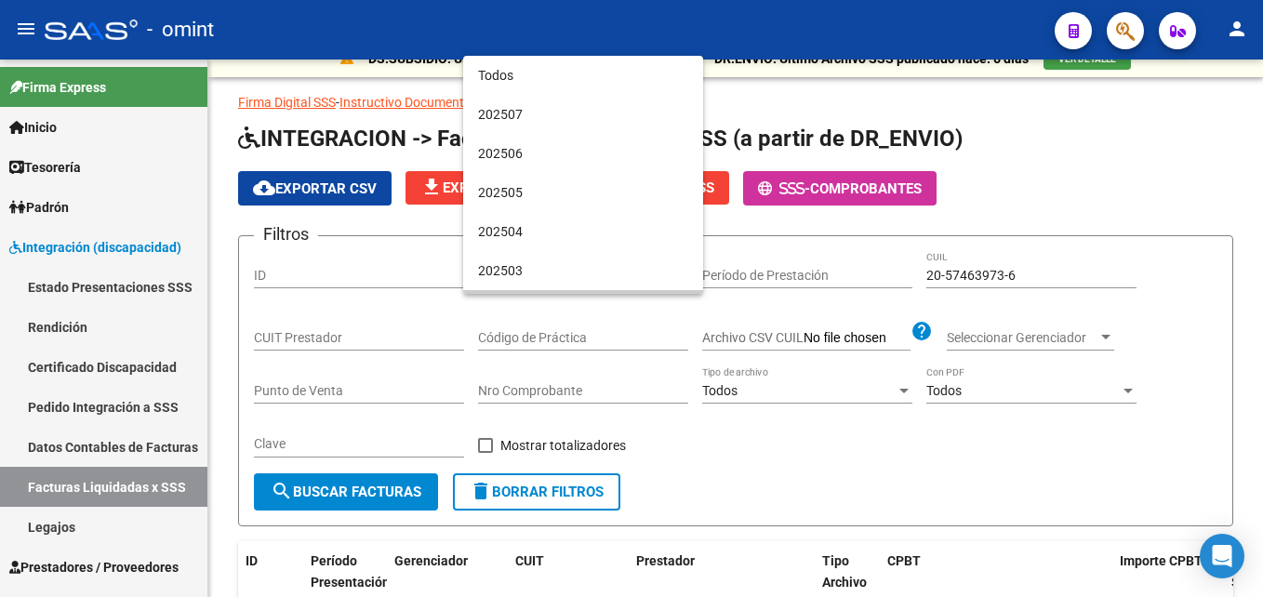
scroll to position [35, 0]
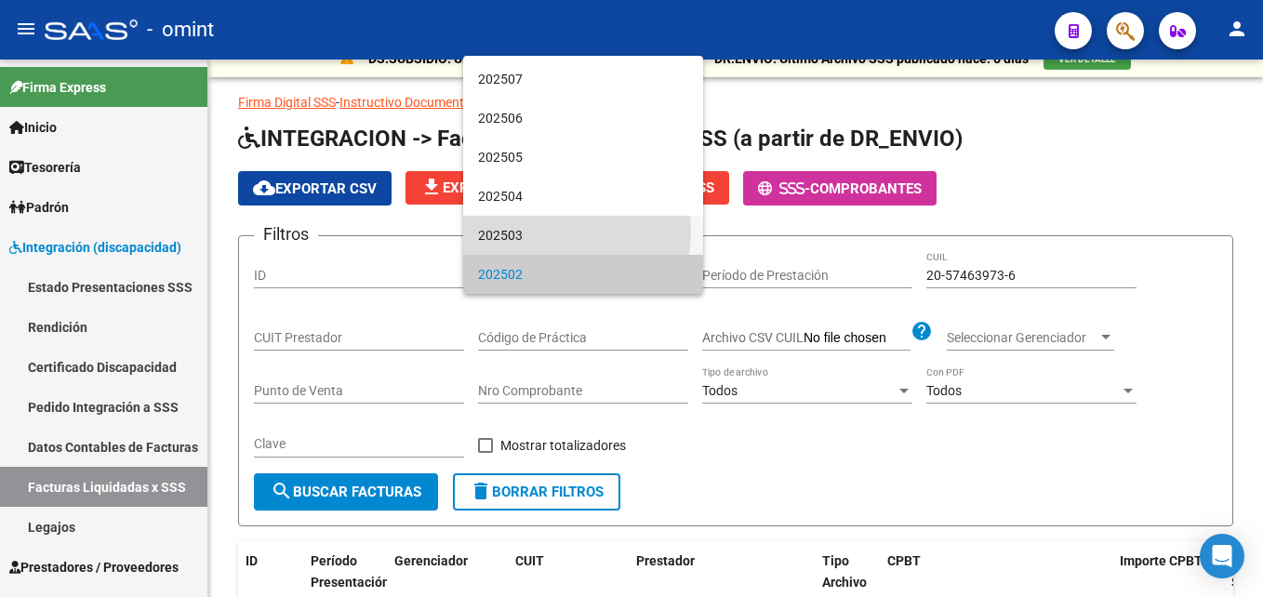
click at [519, 230] on span "202503" at bounding box center [583, 235] width 210 height 39
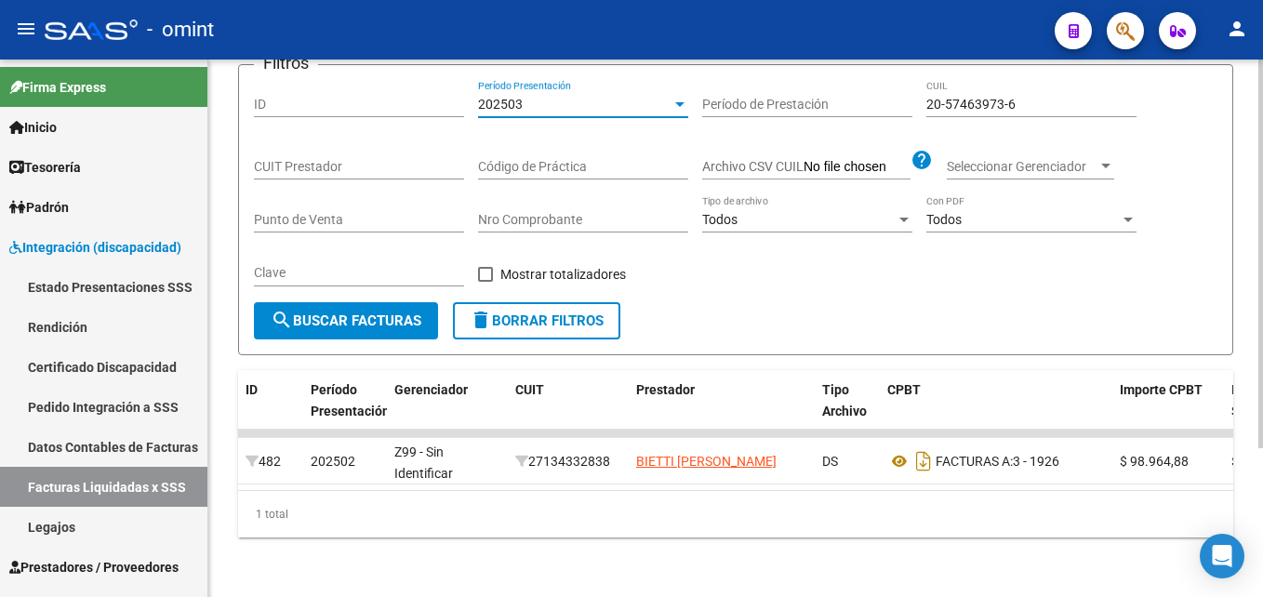
click at [381, 313] on span "search Buscar Facturas" at bounding box center [346, 321] width 151 height 17
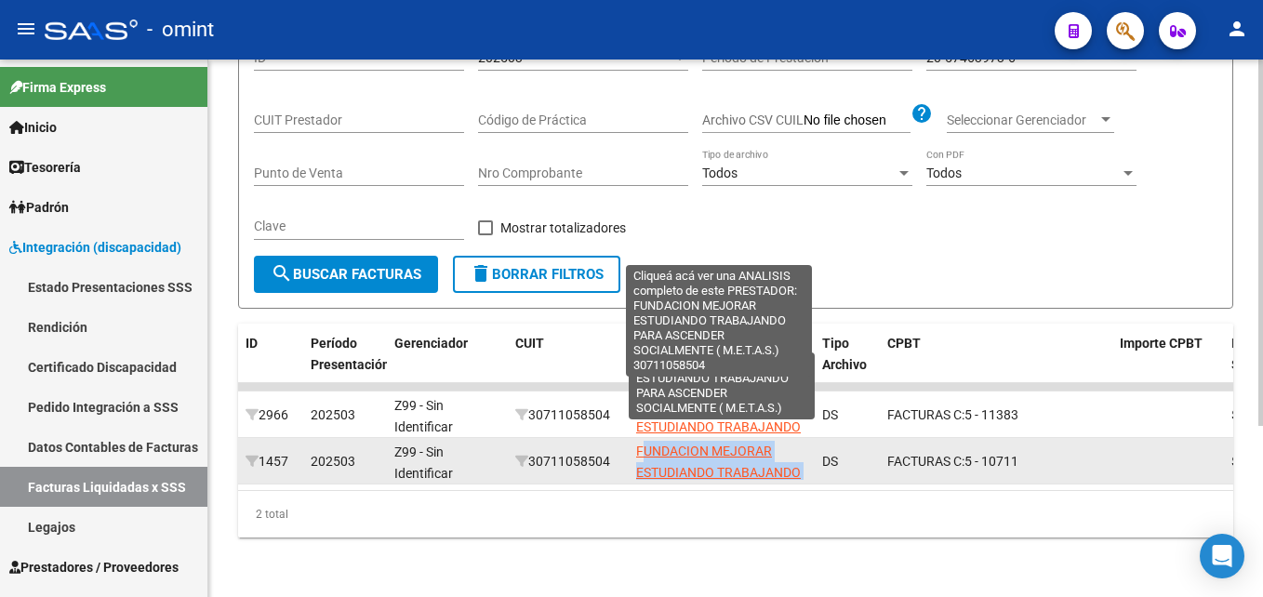
scroll to position [0, 0]
drag, startPoint x: 814, startPoint y: 456, endPoint x: 637, endPoint y: 435, distance: 177.9
click at [637, 438] on datatable-body-cell "FUNDACION MEJORAR ESTUDIANDO TRABAJANDO PARA ASCENDER SOCIALMENTE ( M.E.T.A.S.)" at bounding box center [722, 461] width 186 height 46
copy span "FUNDACION MEJORAR ESTUDIANDO TRABAJANDO PARA ASCENDER SOCIALMENTE ( M.E.T.A.S.)"
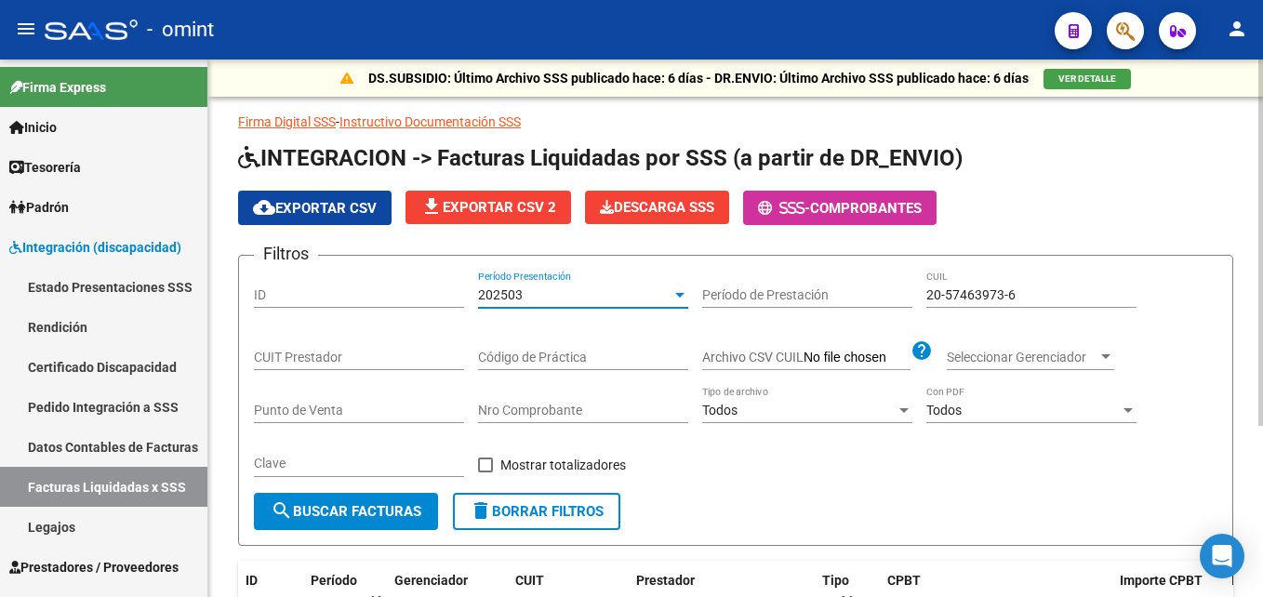
click at [523, 296] on div "202503" at bounding box center [575, 295] width 194 height 16
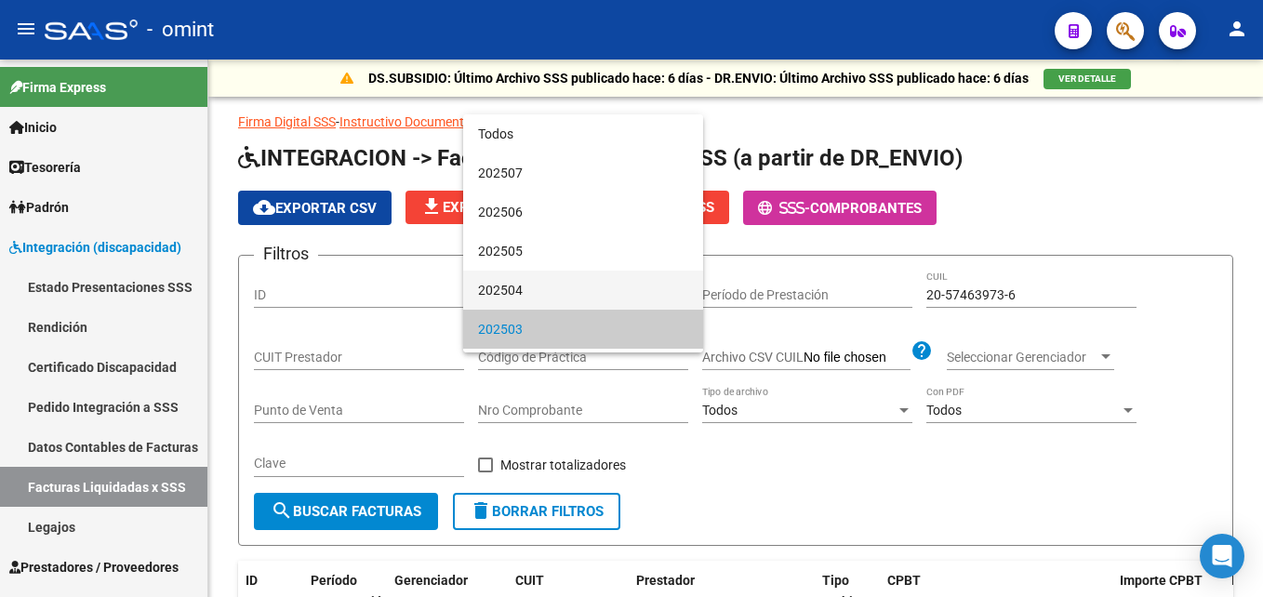
scroll to position [35, 0]
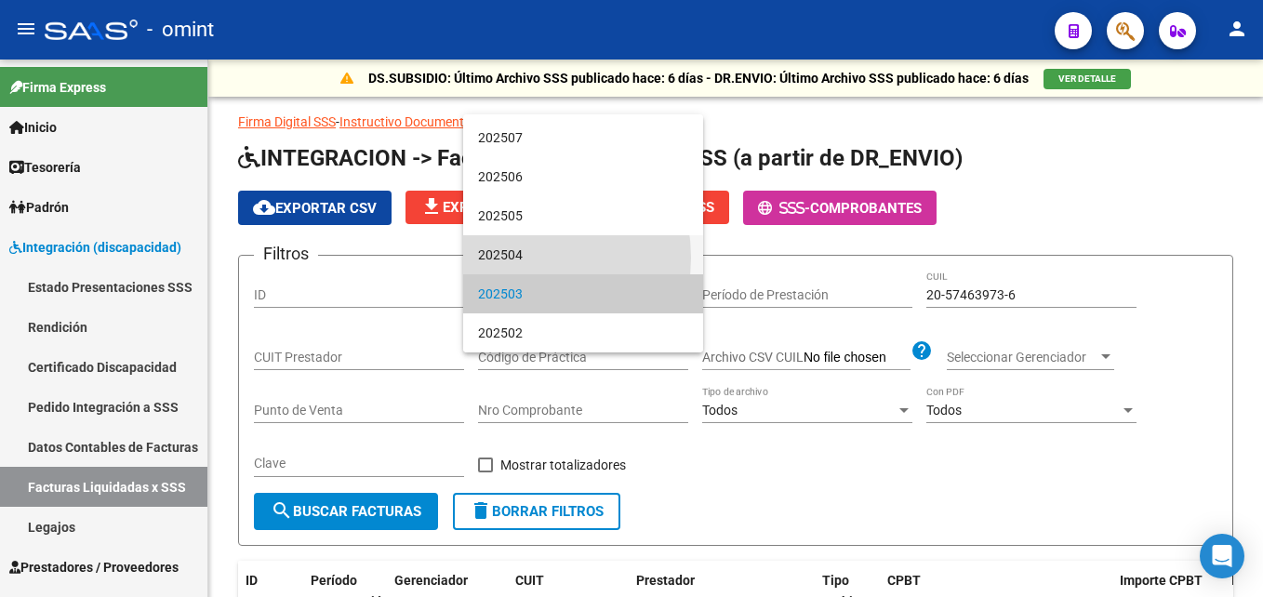
click at [520, 258] on span "202504" at bounding box center [583, 254] width 210 height 39
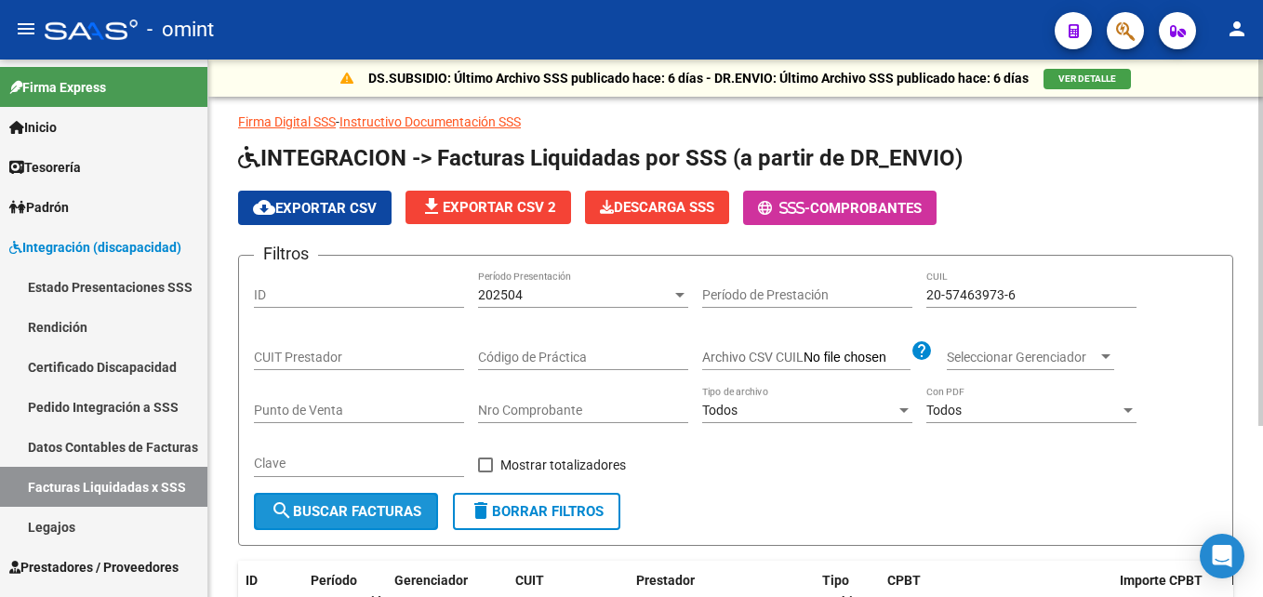
click at [387, 511] on span "search Buscar Facturas" at bounding box center [346, 511] width 151 height 17
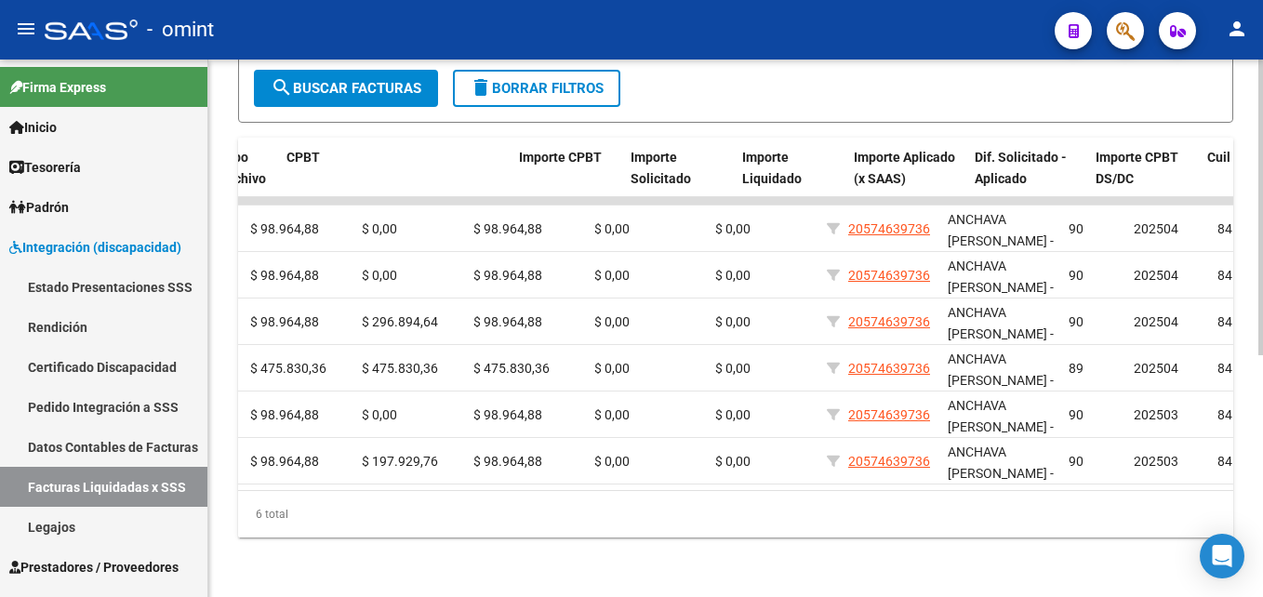
scroll to position [0, 0]
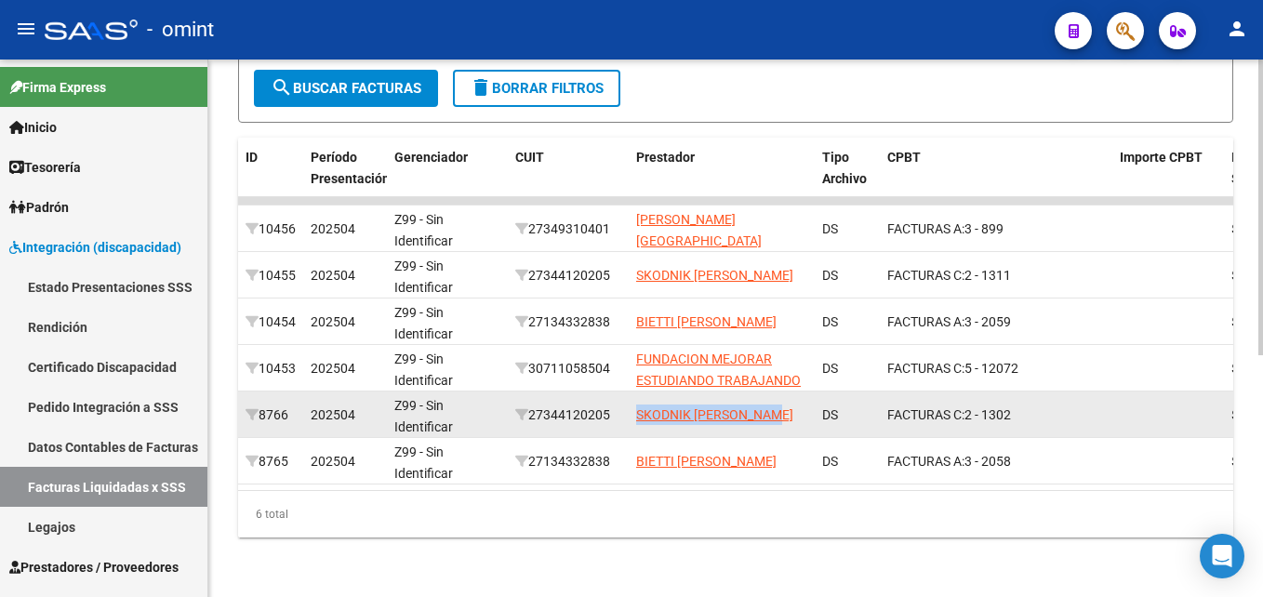
drag, startPoint x: 788, startPoint y: 396, endPoint x: 633, endPoint y: 399, distance: 155.4
click at [633, 399] on datatable-body-cell "SKODNIK [PERSON_NAME]" at bounding box center [722, 415] width 186 height 46
copy span "SKODNIK [PERSON_NAME]"
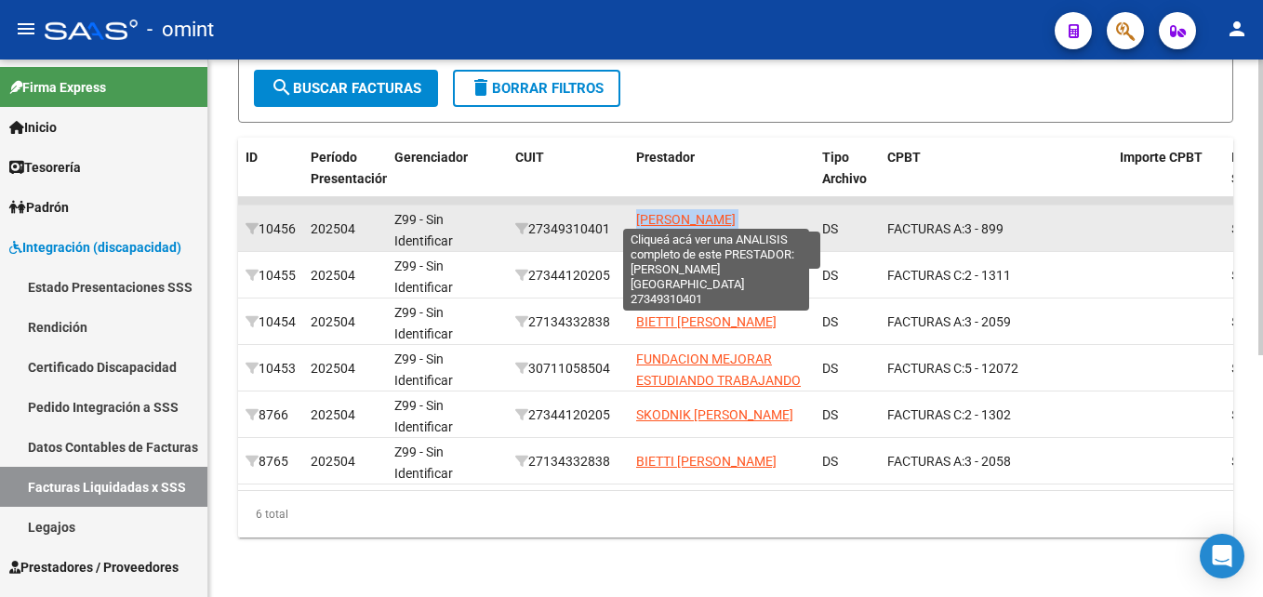
drag, startPoint x: 804, startPoint y: 212, endPoint x: 637, endPoint y: 211, distance: 166.5
click at [637, 211] on div "[PERSON_NAME][GEOGRAPHIC_DATA]" at bounding box center [721, 228] width 171 height 39
copy span "[PERSON_NAME][GEOGRAPHIC_DATA]"
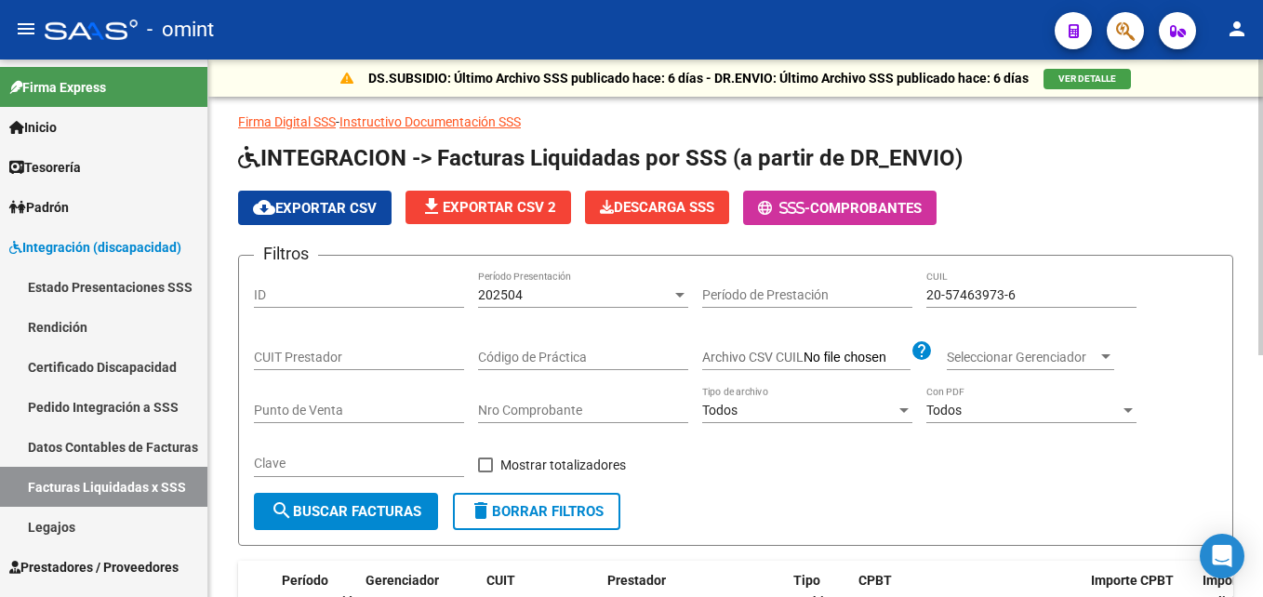
click at [535, 303] on div "202504 Período Presentación" at bounding box center [583, 289] width 210 height 37
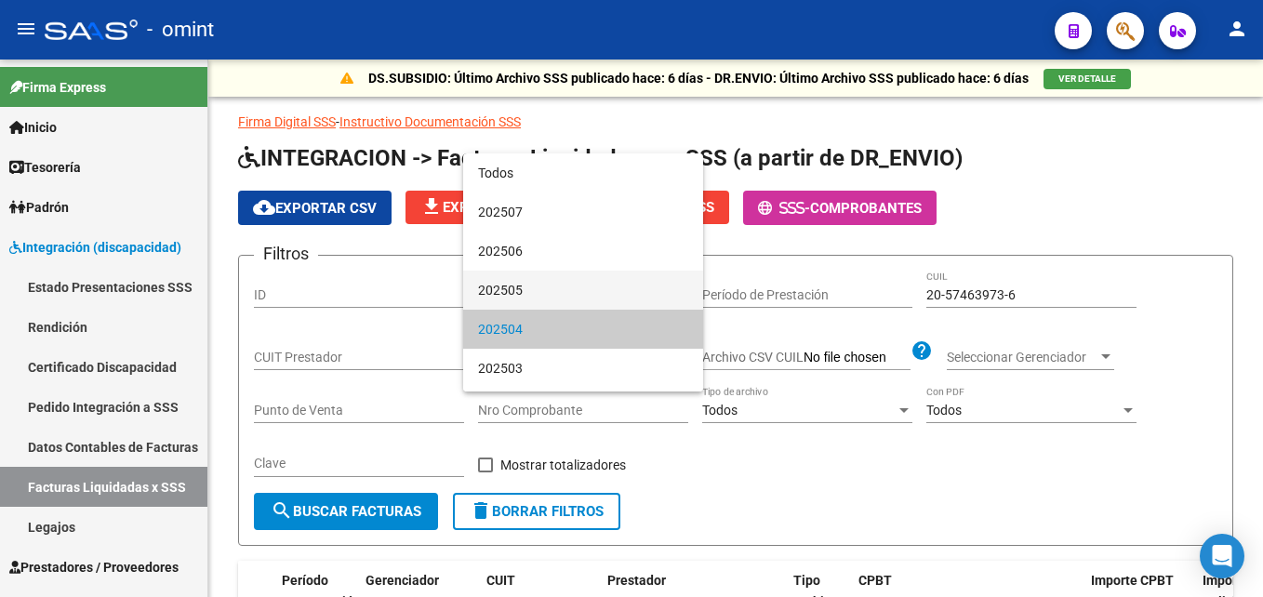
scroll to position [35, 0]
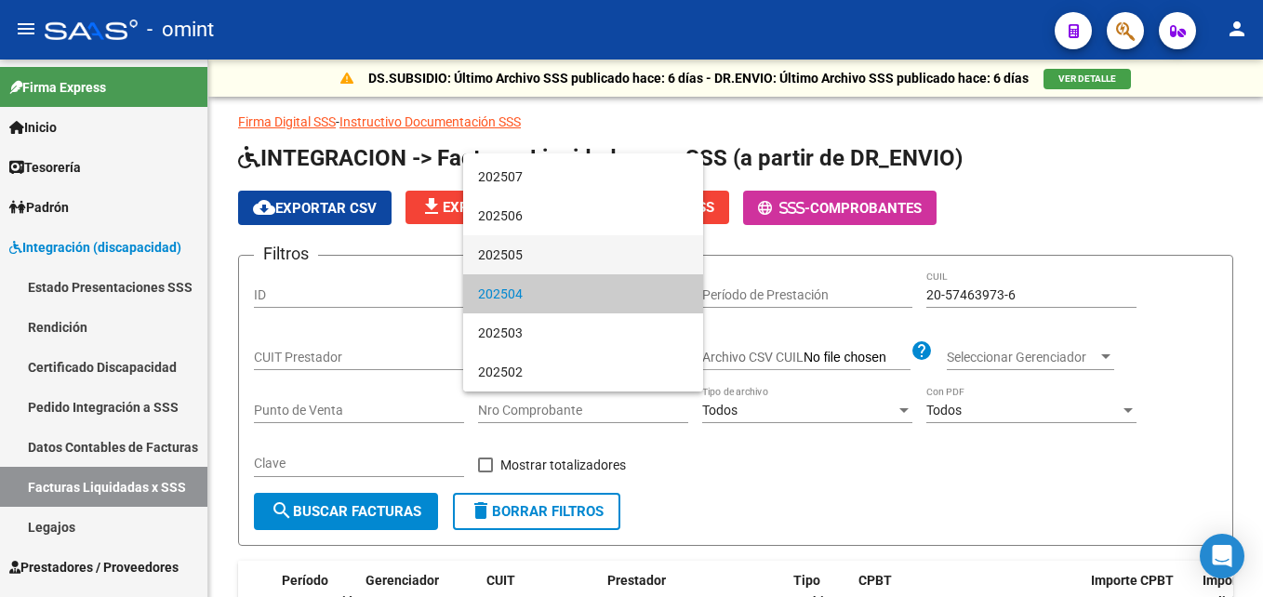
click at [538, 259] on span "202505" at bounding box center [583, 254] width 210 height 39
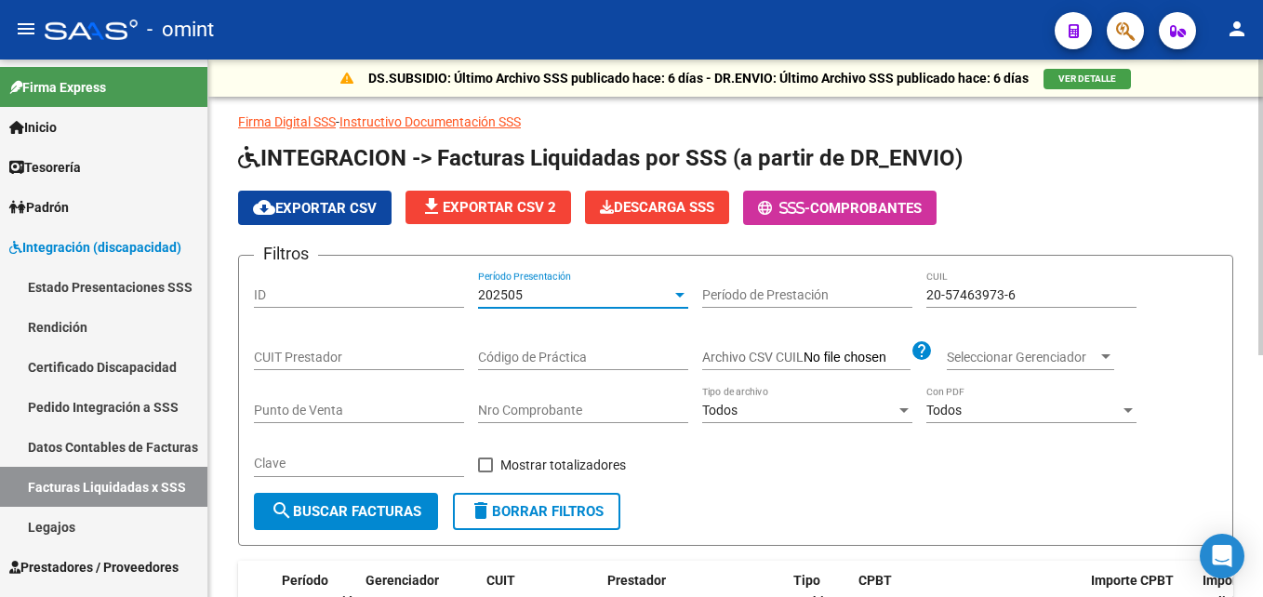
click at [394, 499] on button "search Buscar Facturas" at bounding box center [346, 511] width 184 height 37
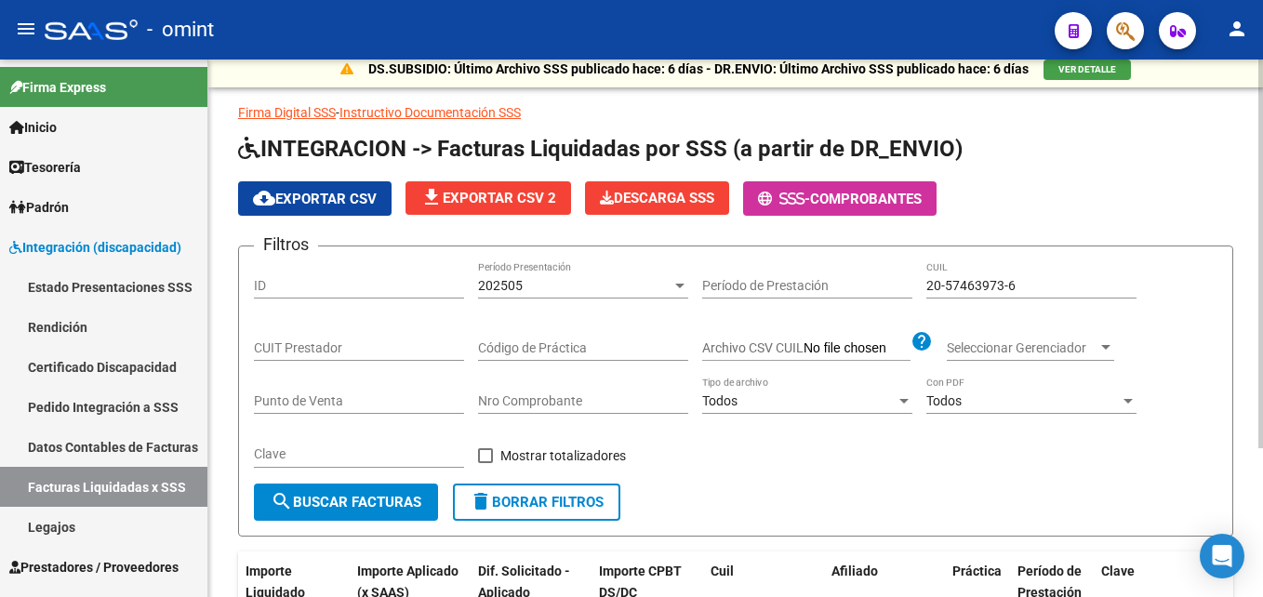
scroll to position [0, 0]
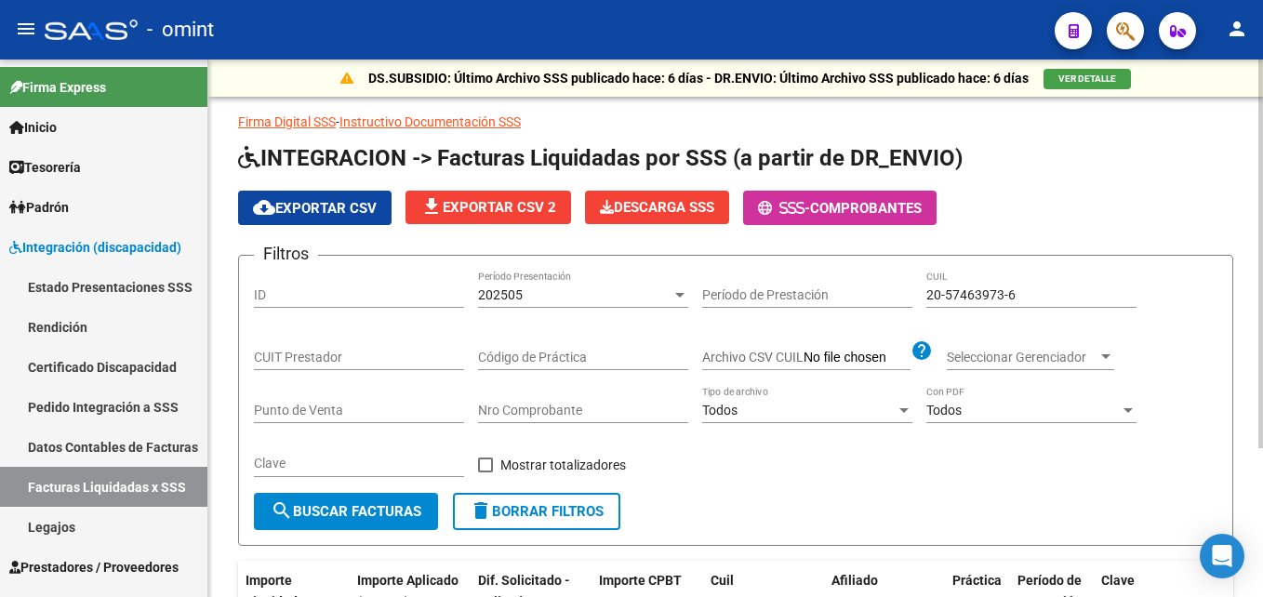
click at [568, 313] on div "202505 Período Presentación" at bounding box center [583, 297] width 210 height 53
click at [570, 299] on div "202505" at bounding box center [575, 295] width 194 height 16
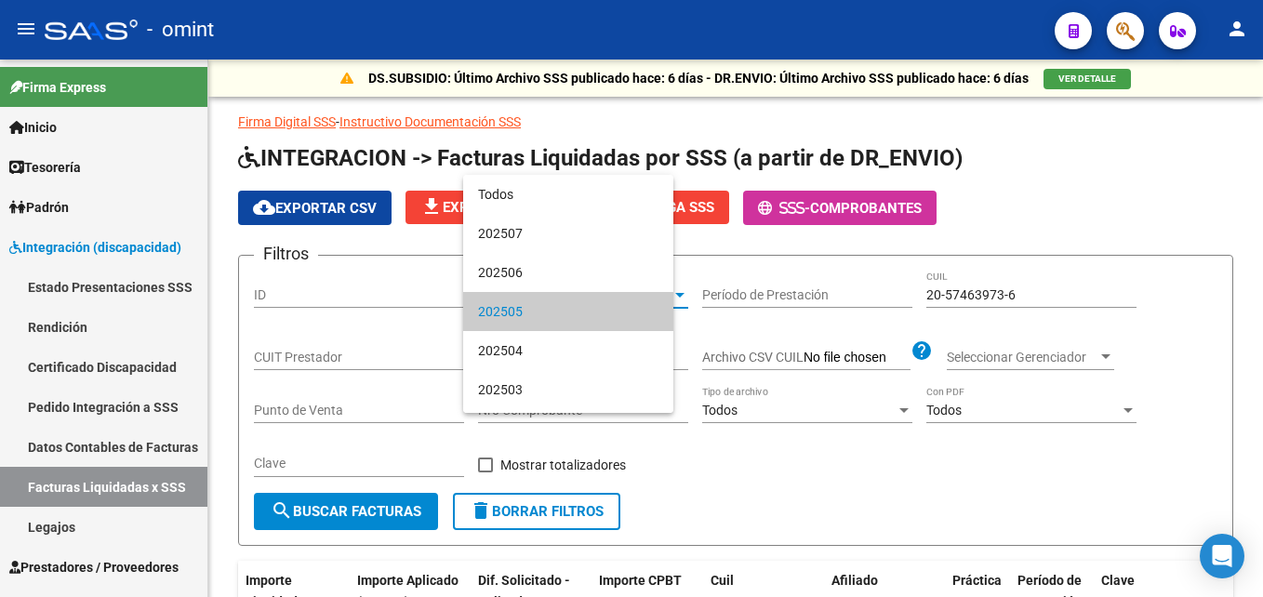
scroll to position [18, 0]
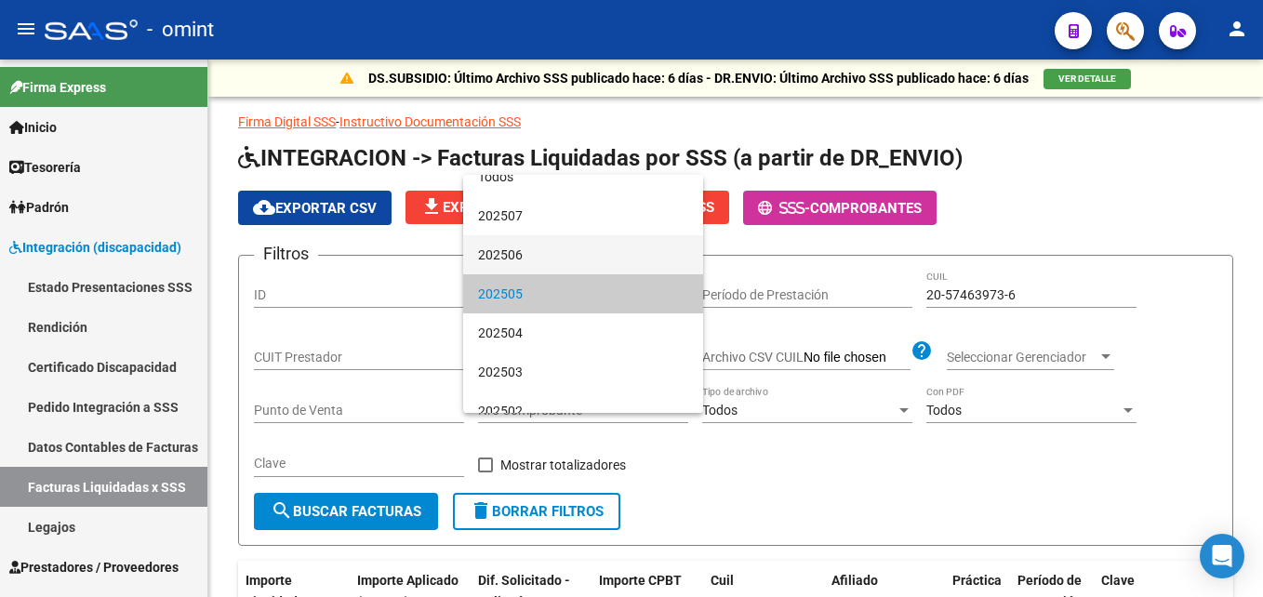
click at [537, 267] on span "202506" at bounding box center [583, 254] width 210 height 39
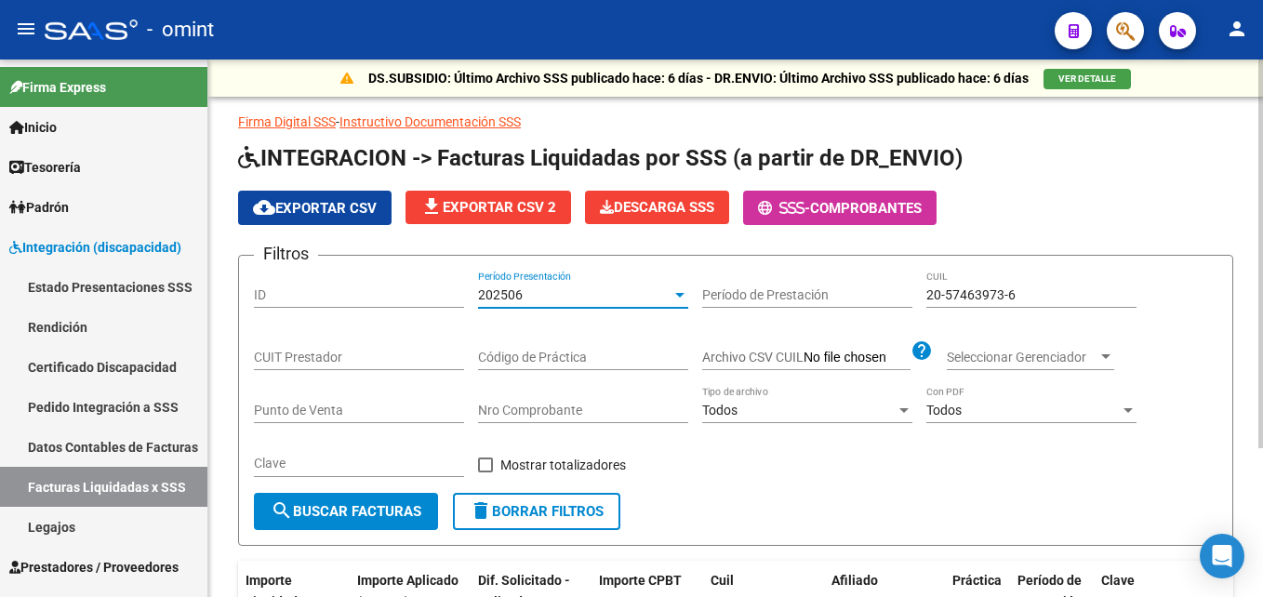
click at [403, 505] on span "search Buscar Facturas" at bounding box center [346, 511] width 151 height 17
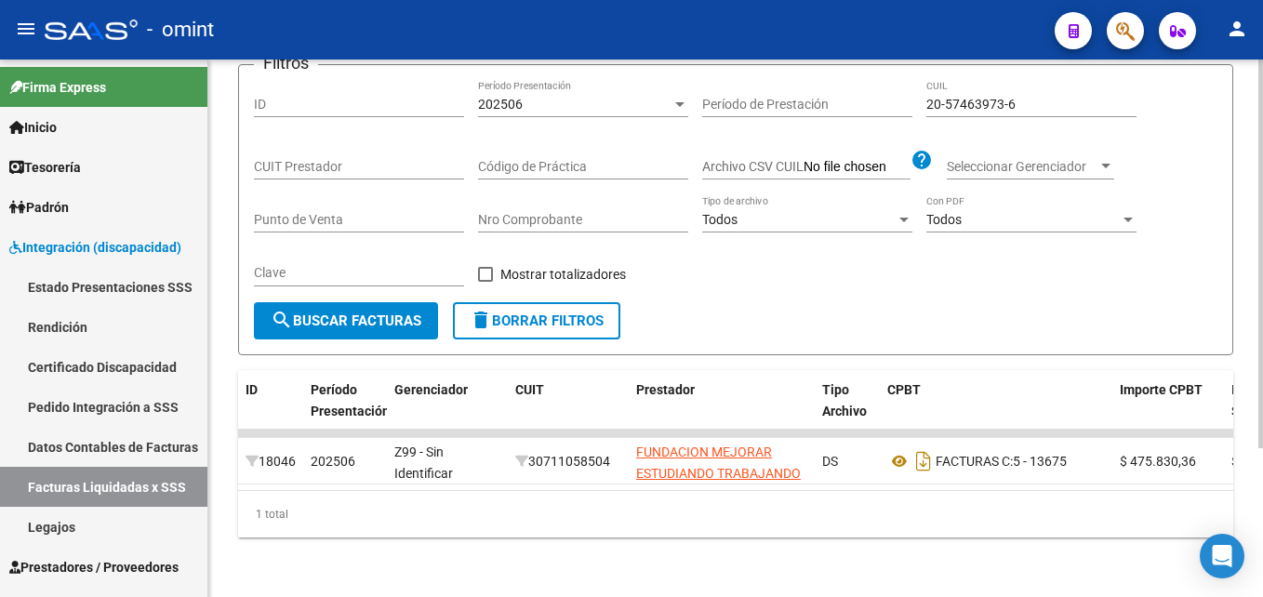
scroll to position [0, 0]
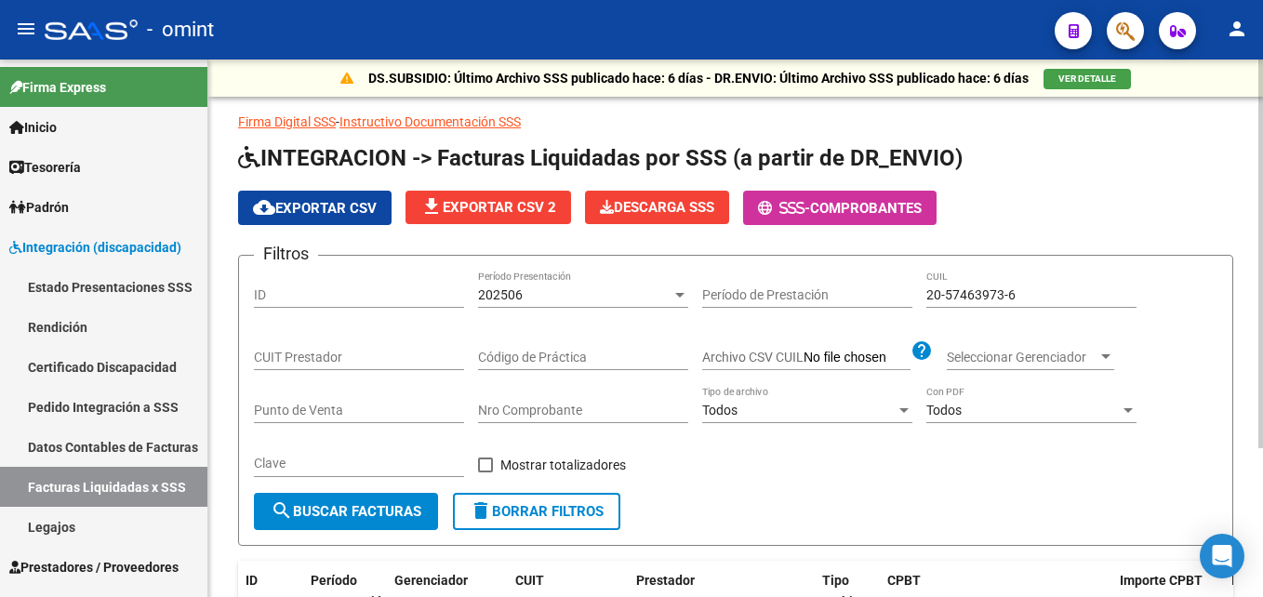
click at [552, 292] on div "202506" at bounding box center [575, 295] width 194 height 16
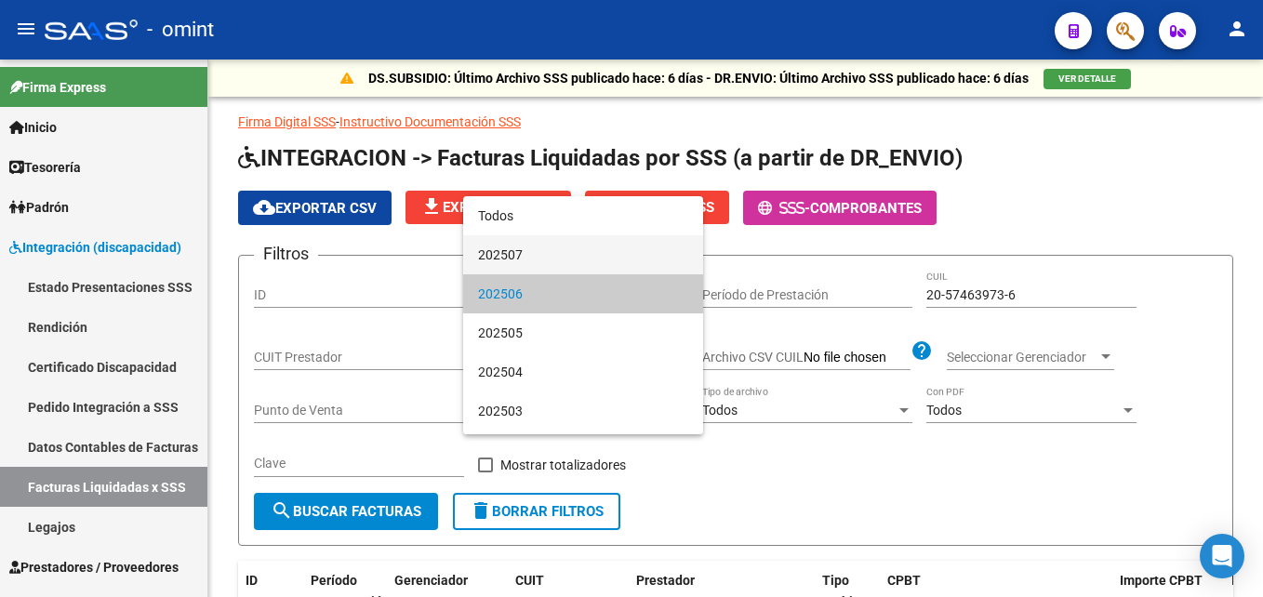
click at [538, 256] on span "202507" at bounding box center [583, 254] width 210 height 39
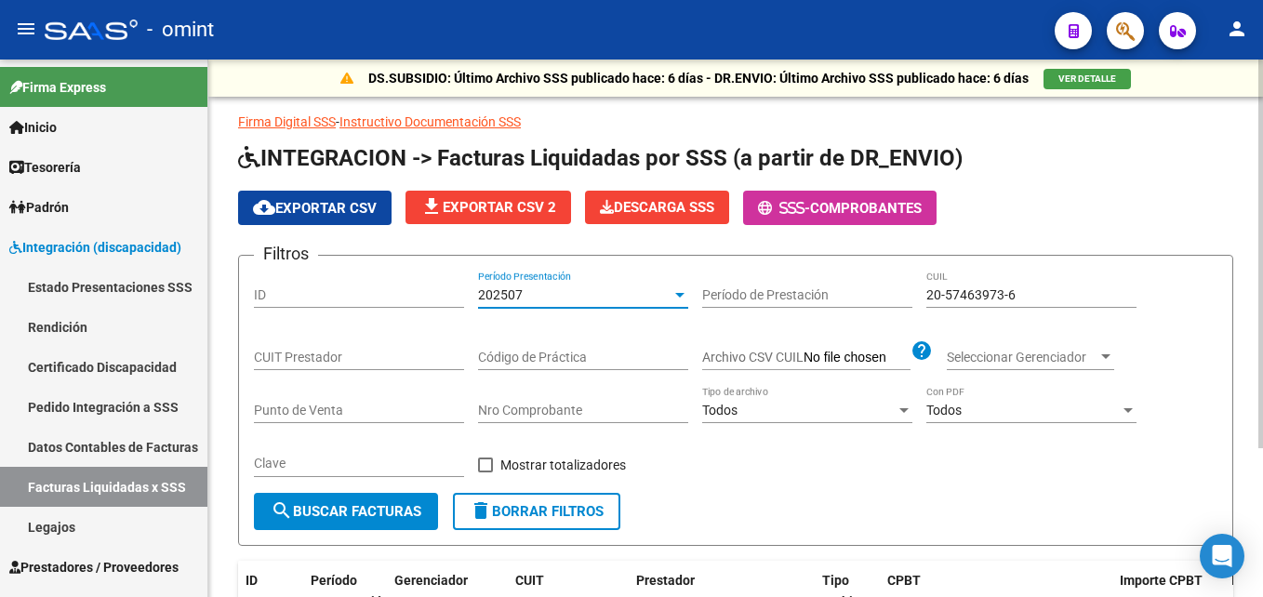
click at [387, 508] on span "search Buscar Facturas" at bounding box center [346, 511] width 151 height 17
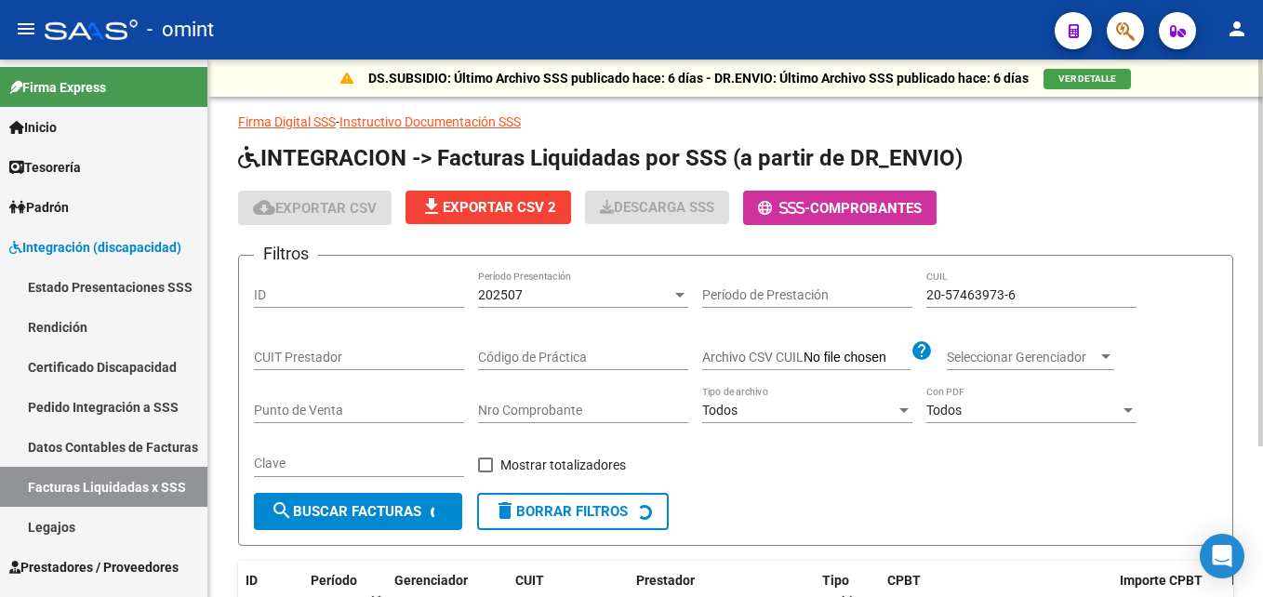
scroll to position [206, 0]
